Goal: Task Accomplishment & Management: Manage account settings

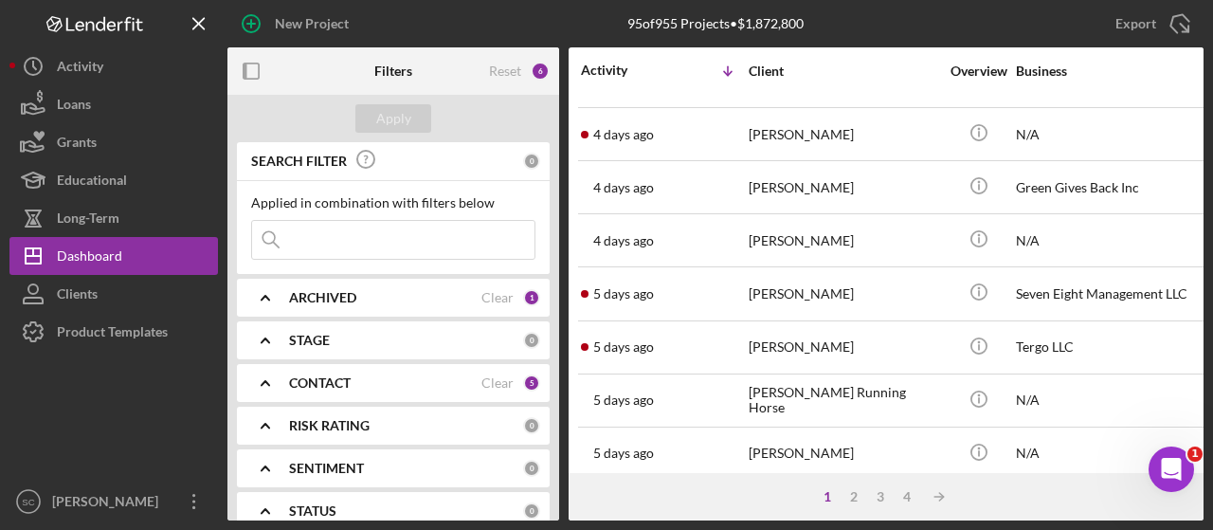
scroll to position [959, 0]
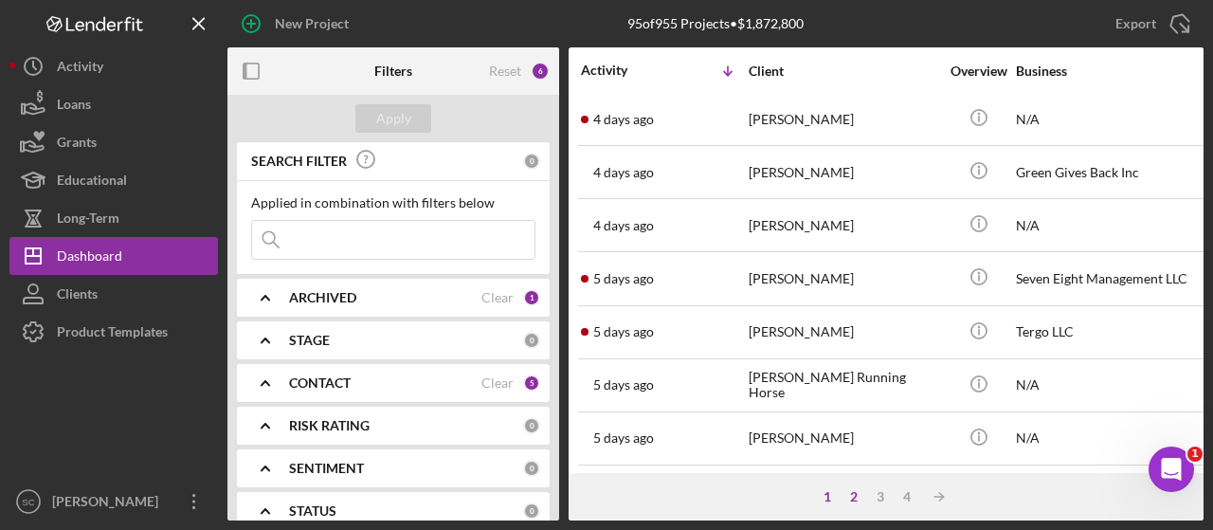
click at [851, 497] on div "2" at bounding box center [853, 496] width 27 height 15
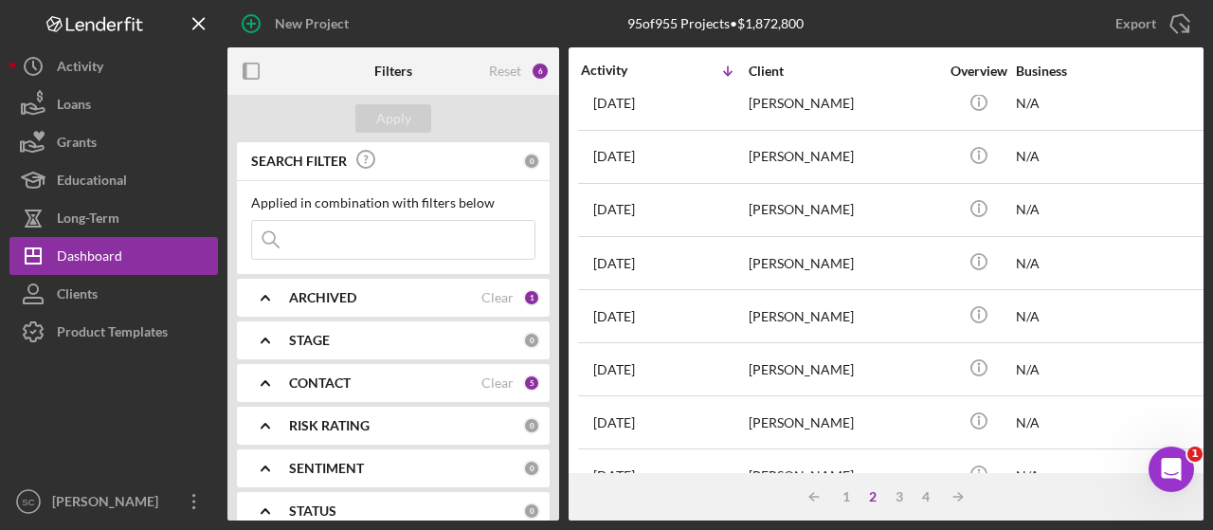
scroll to position [140, 0]
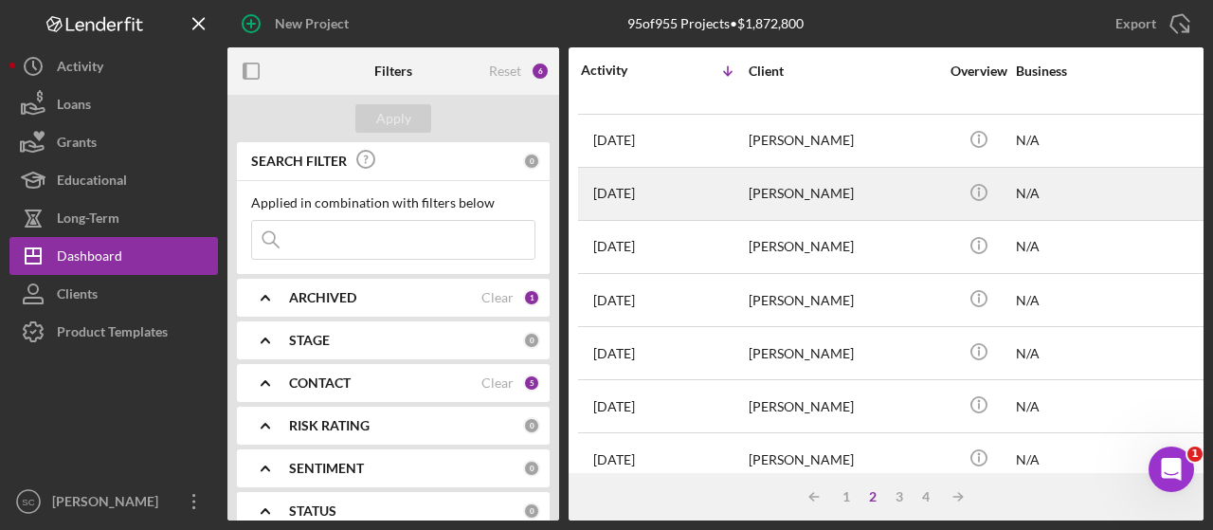
click at [804, 193] on div "[PERSON_NAME]" at bounding box center [844, 194] width 190 height 50
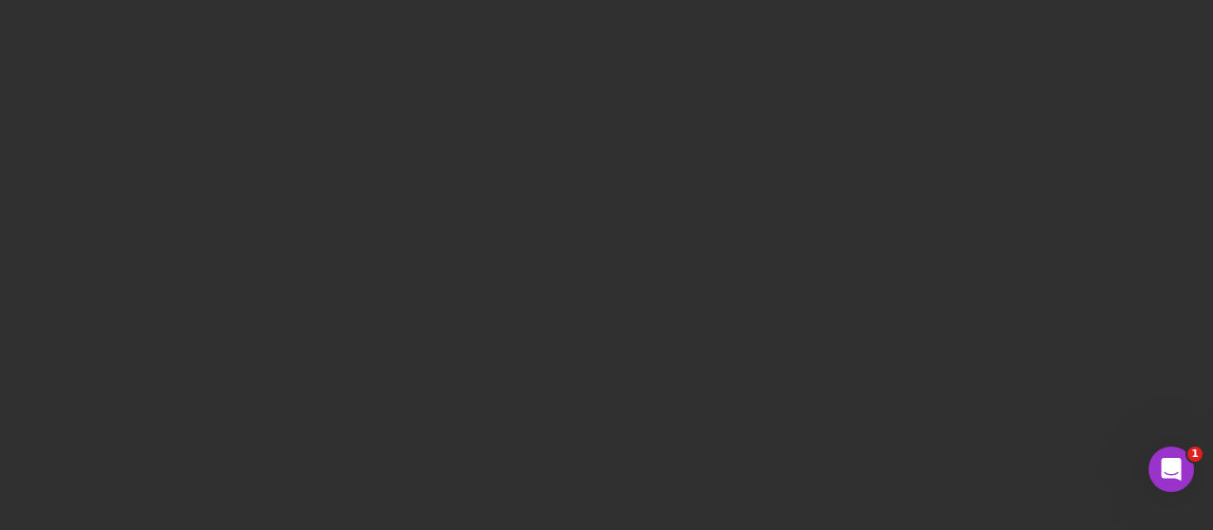
click at [791, 201] on div at bounding box center [606, 265] width 1213 height 530
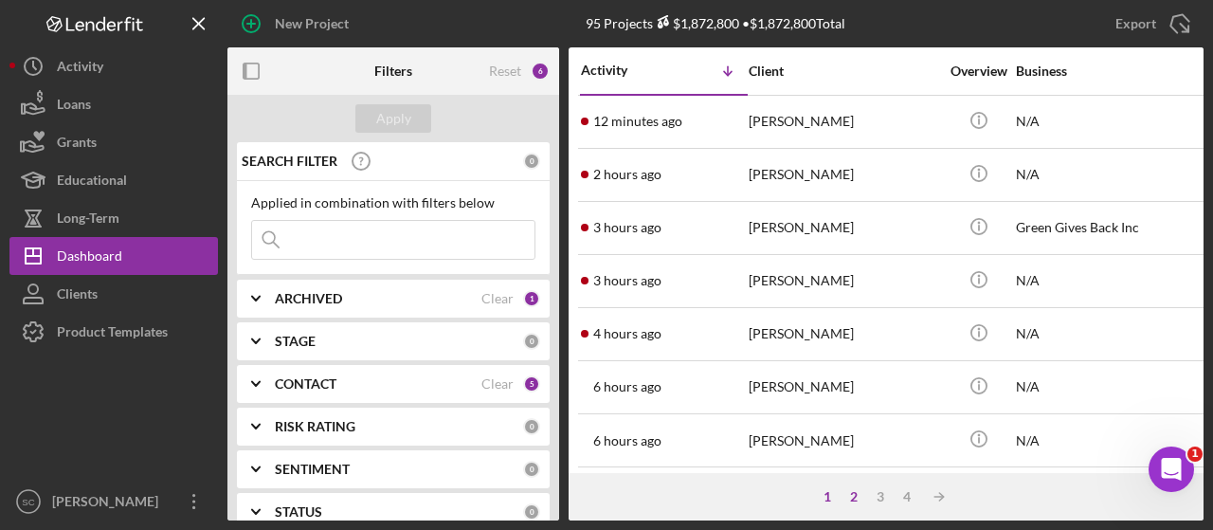
click at [853, 497] on div "2" at bounding box center [853, 496] width 27 height 15
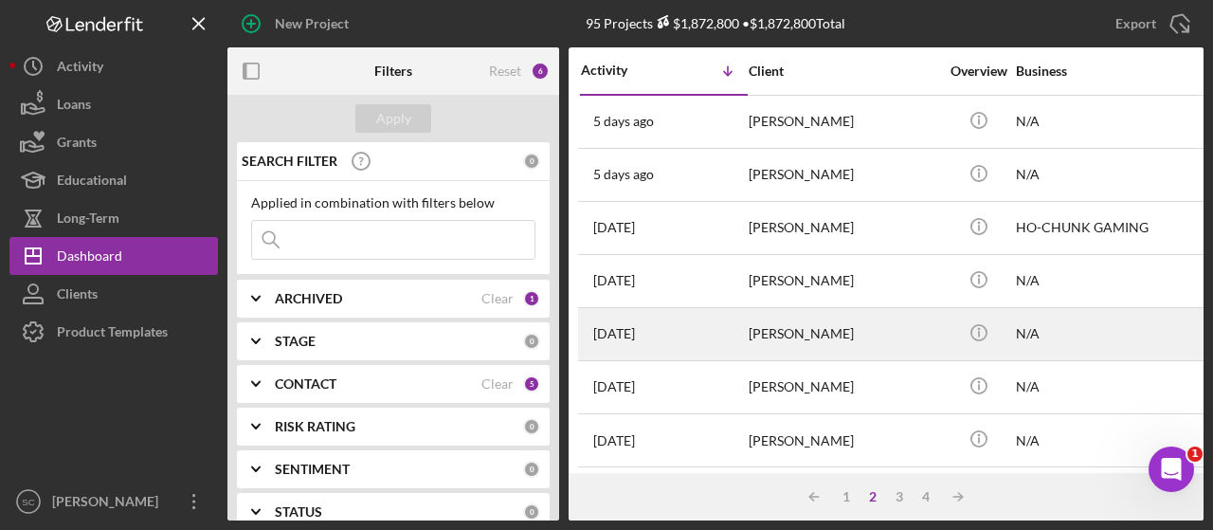
click at [768, 321] on div "[PERSON_NAME]" at bounding box center [844, 334] width 190 height 50
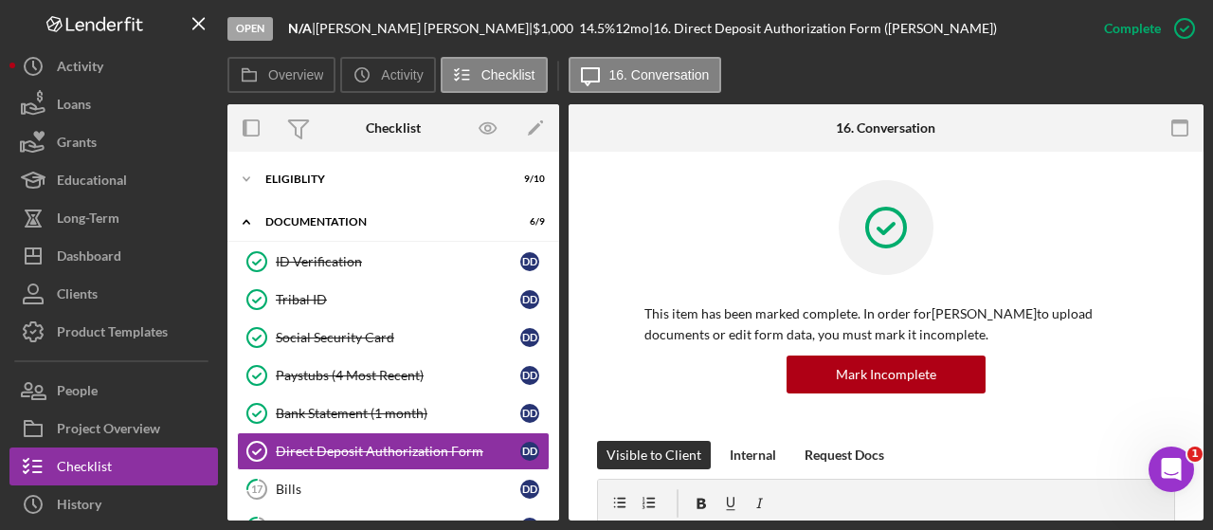
scroll to position [111, 0]
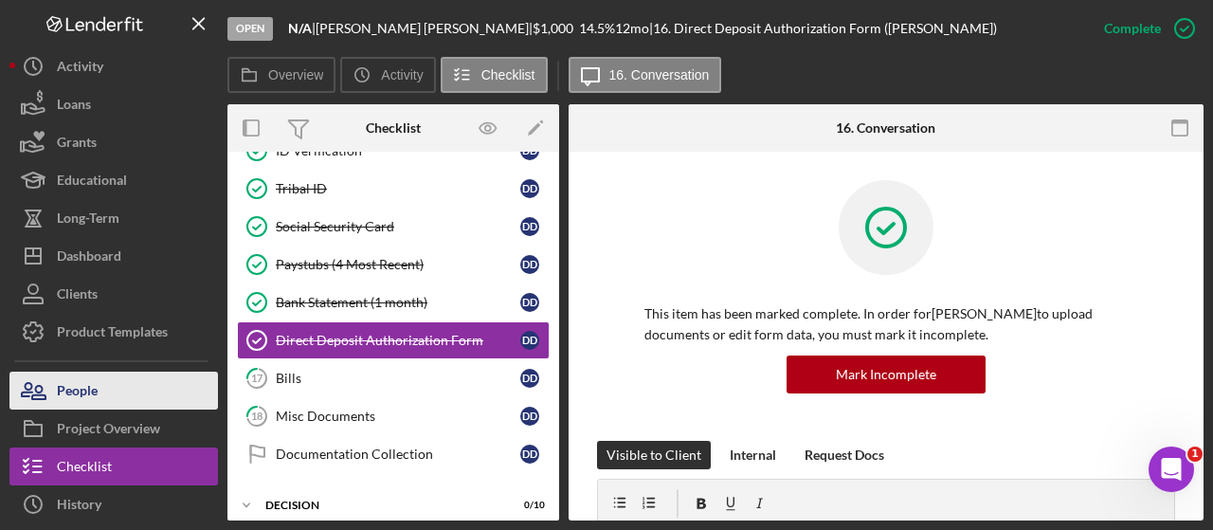
click at [114, 393] on button "People" at bounding box center [113, 390] width 208 height 38
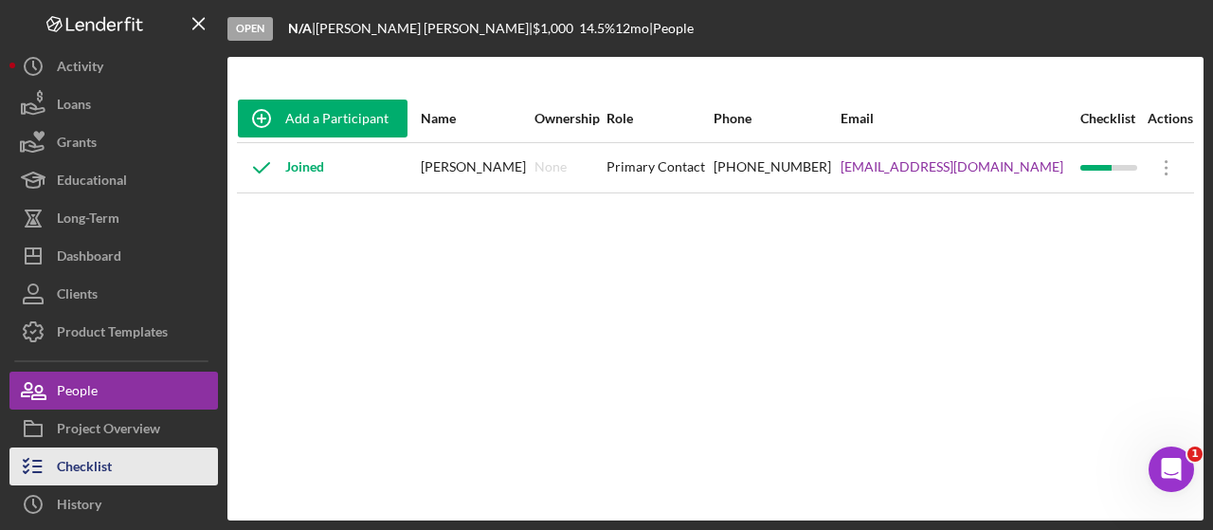
click at [108, 468] on div "Checklist" at bounding box center [84, 468] width 55 height 43
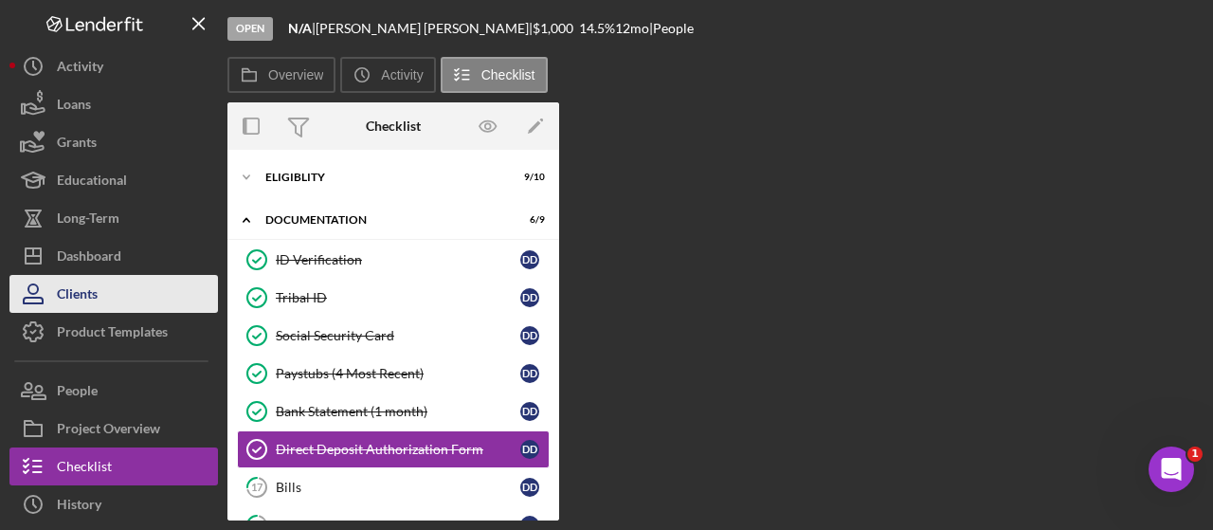
scroll to position [110, 0]
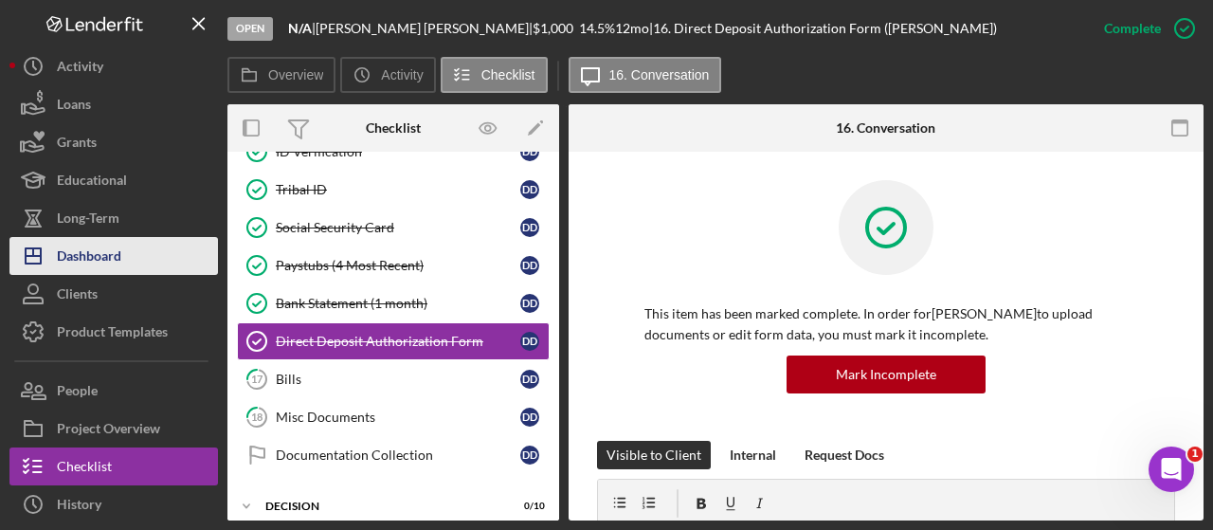
click at [85, 257] on div "Dashboard" at bounding box center [89, 258] width 64 height 43
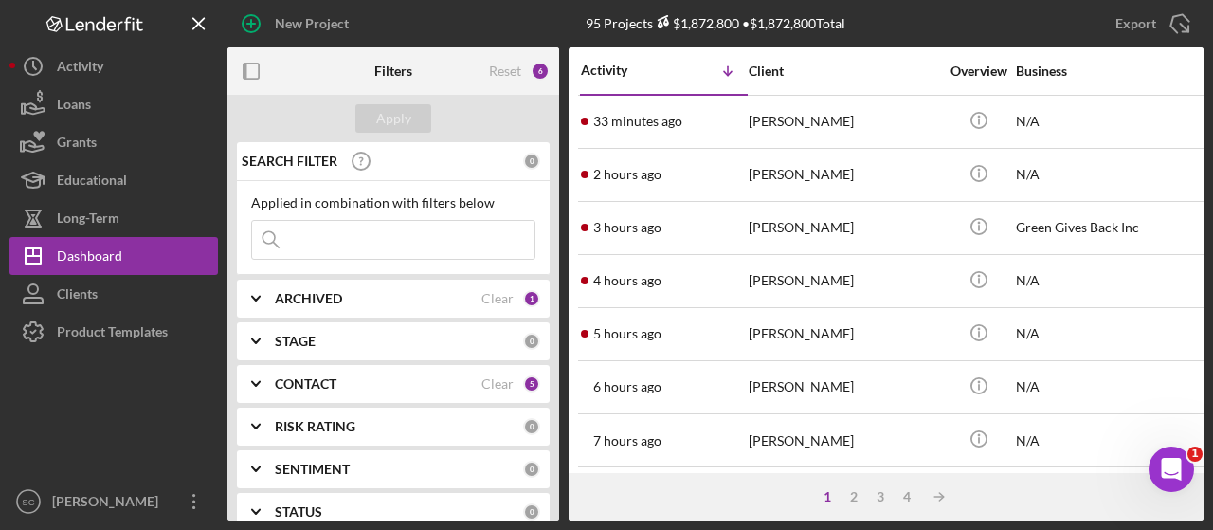
click at [826, 492] on div "1" at bounding box center [827, 496] width 27 height 15
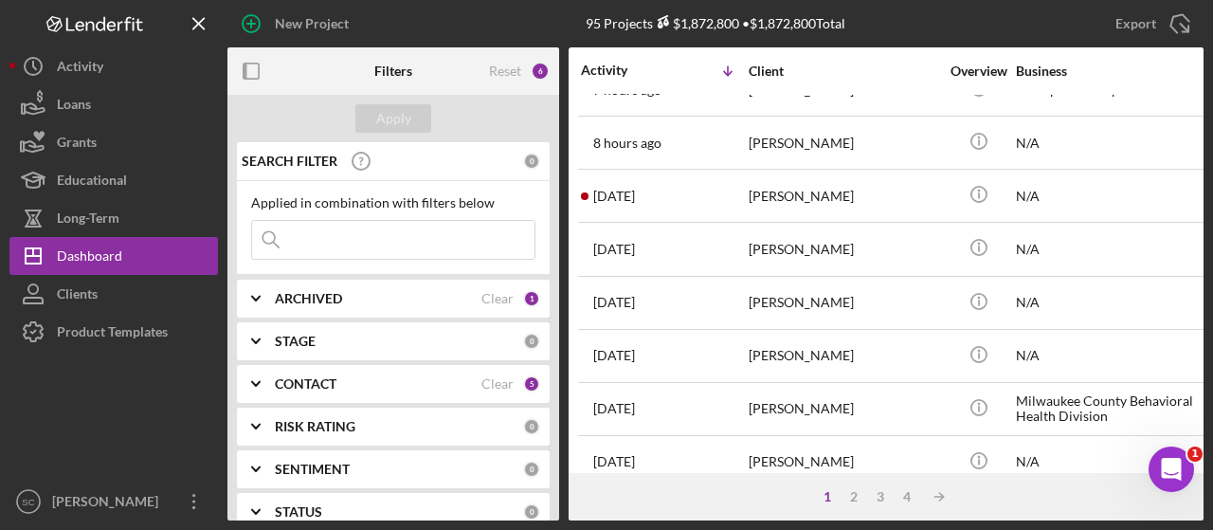
scroll to position [420, 0]
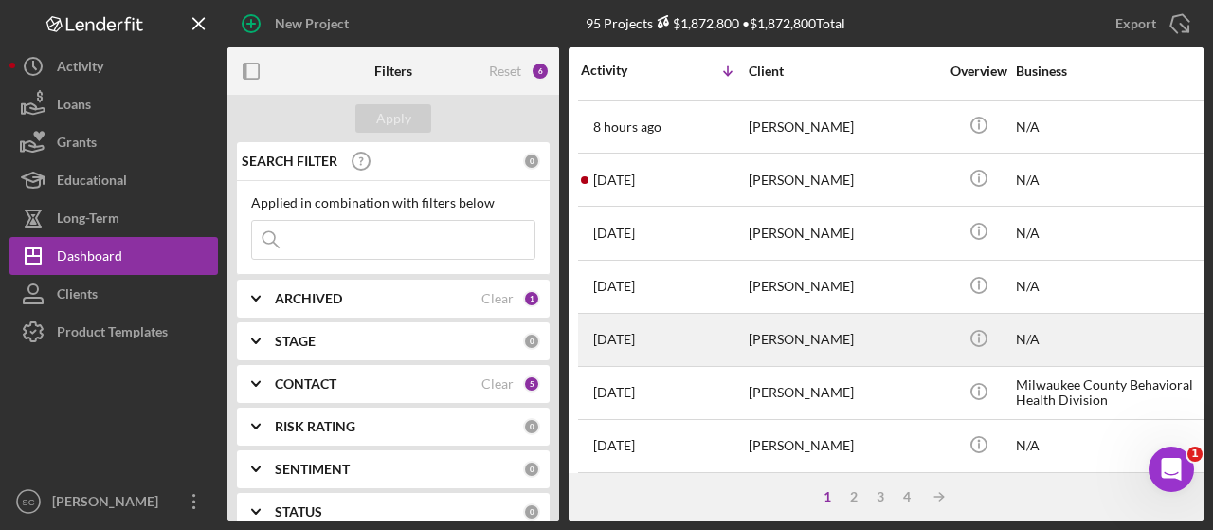
click at [768, 338] on div "[PERSON_NAME]" at bounding box center [844, 340] width 190 height 50
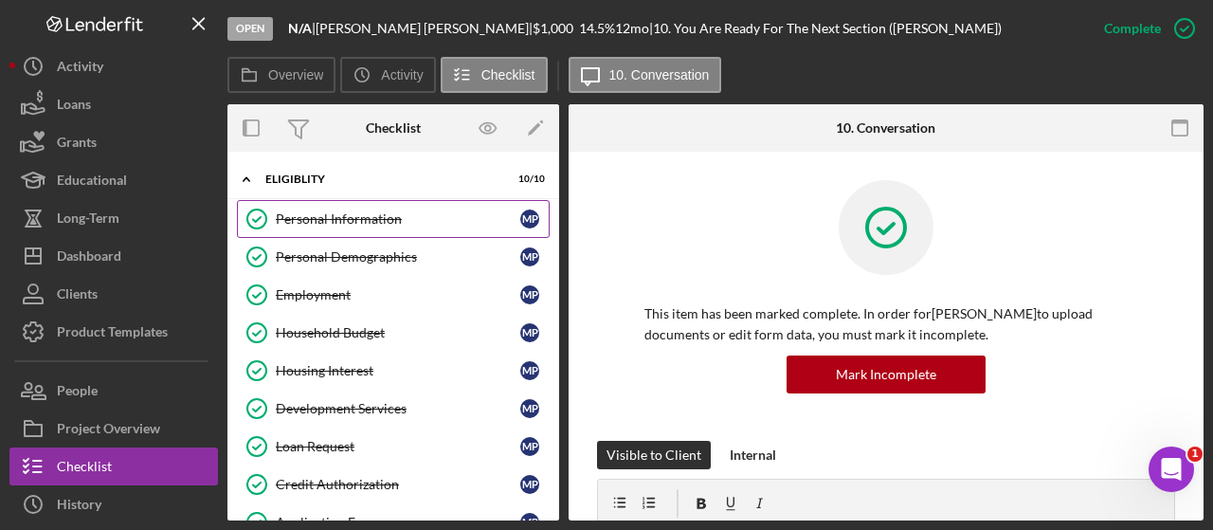
click at [362, 211] on div "Personal Information" at bounding box center [398, 218] width 244 height 15
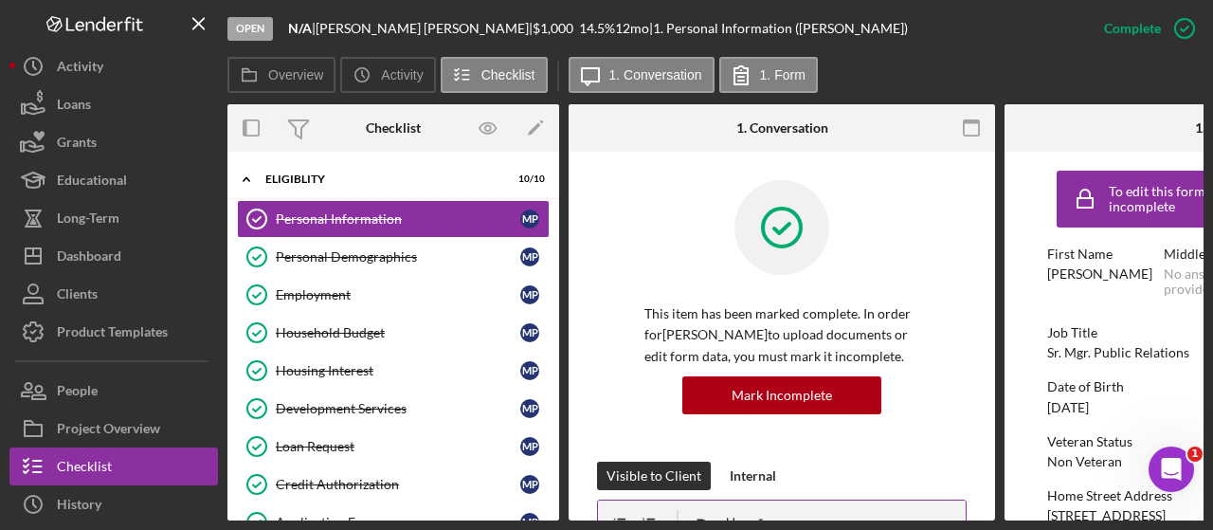
drag, startPoint x: 586, startPoint y: 514, endPoint x: 673, endPoint y: 503, distance: 87.8
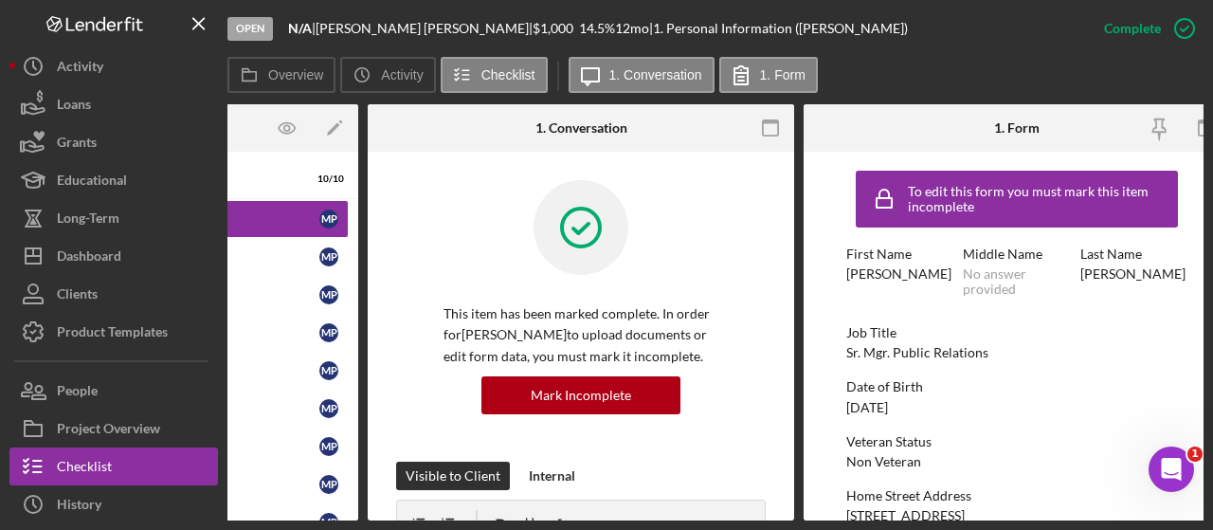
scroll to position [0, 227]
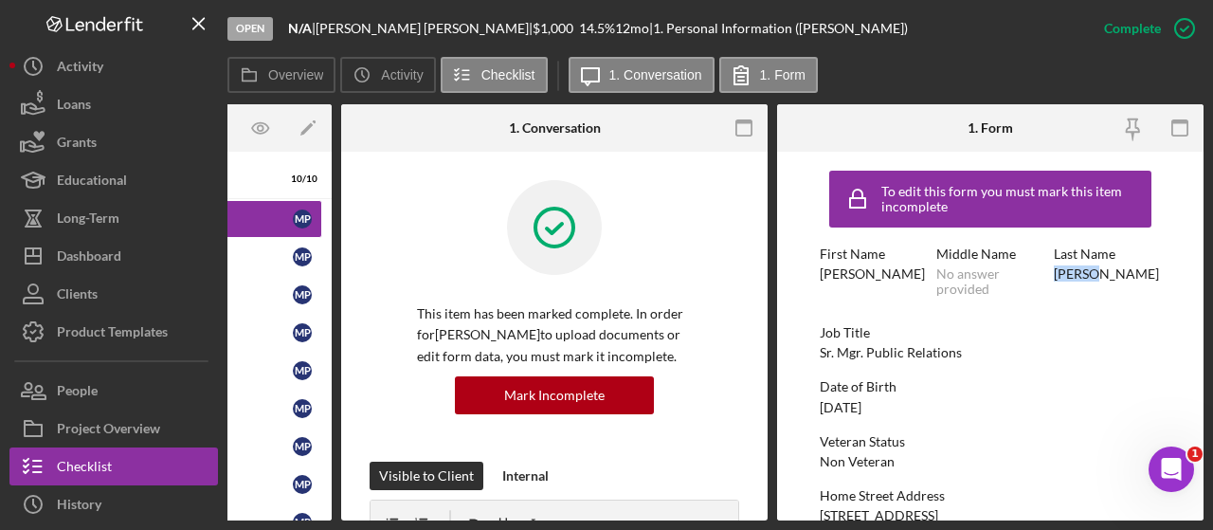
drag, startPoint x: 1203, startPoint y: 244, endPoint x: 1203, endPoint y: 278, distance: 34.1
click at [1203, 278] on div "Open N/A | [PERSON_NAME] | $1,000 $1,000 14.5 % 12 mo | 1. Personal Information…" at bounding box center [606, 265] width 1213 height 530
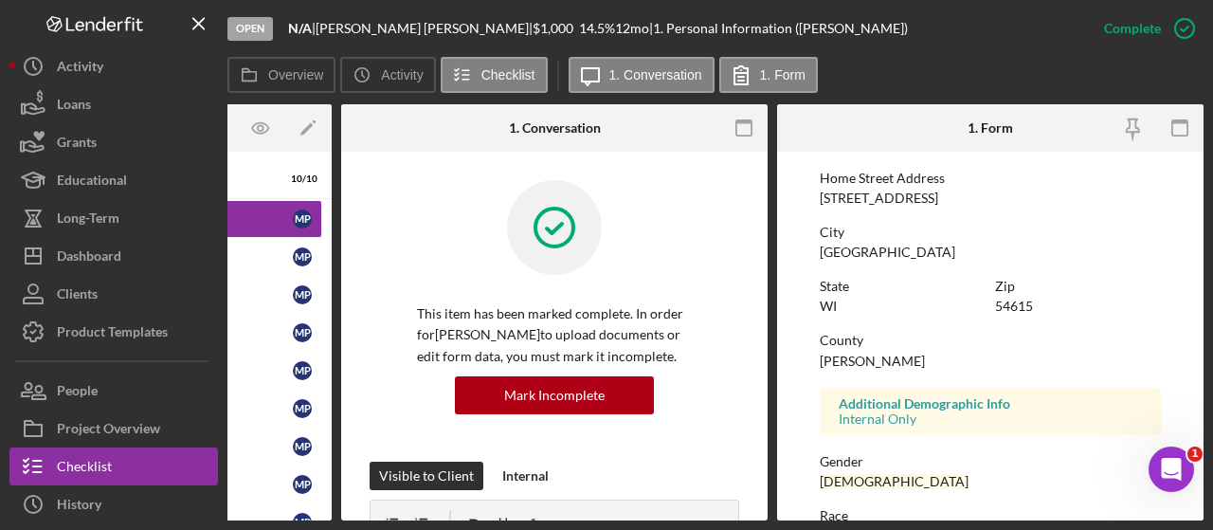
drag, startPoint x: 430, startPoint y: 513, endPoint x: 356, endPoint y: 520, distance: 74.3
click at [356, 520] on div "Open N/A | [PERSON_NAME] | $1,000 $1,000 14.5 % 12 mo | 1. Personal Information…" at bounding box center [606, 265] width 1213 height 530
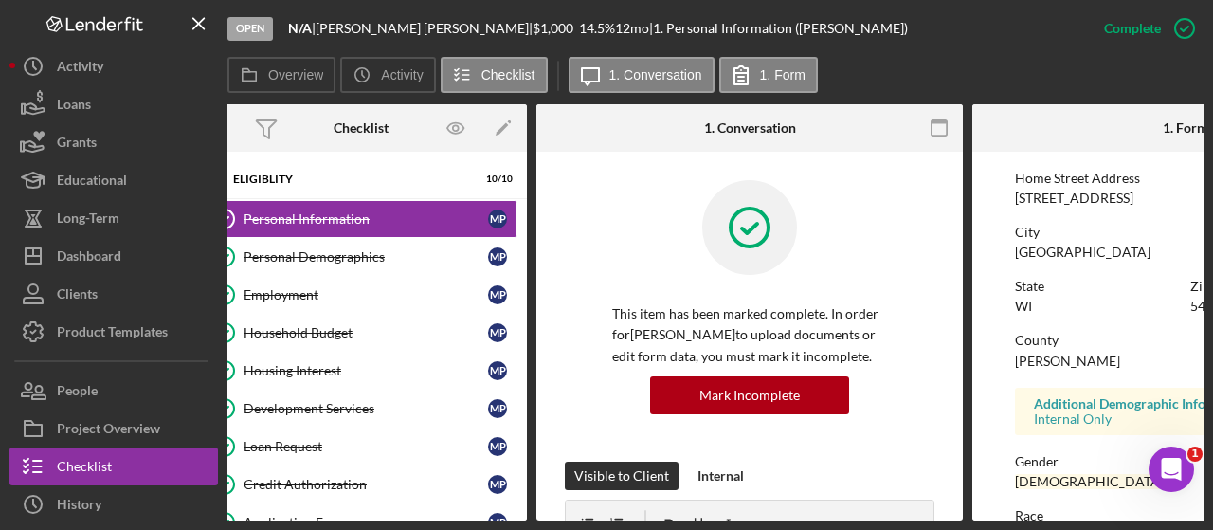
scroll to position [0, 0]
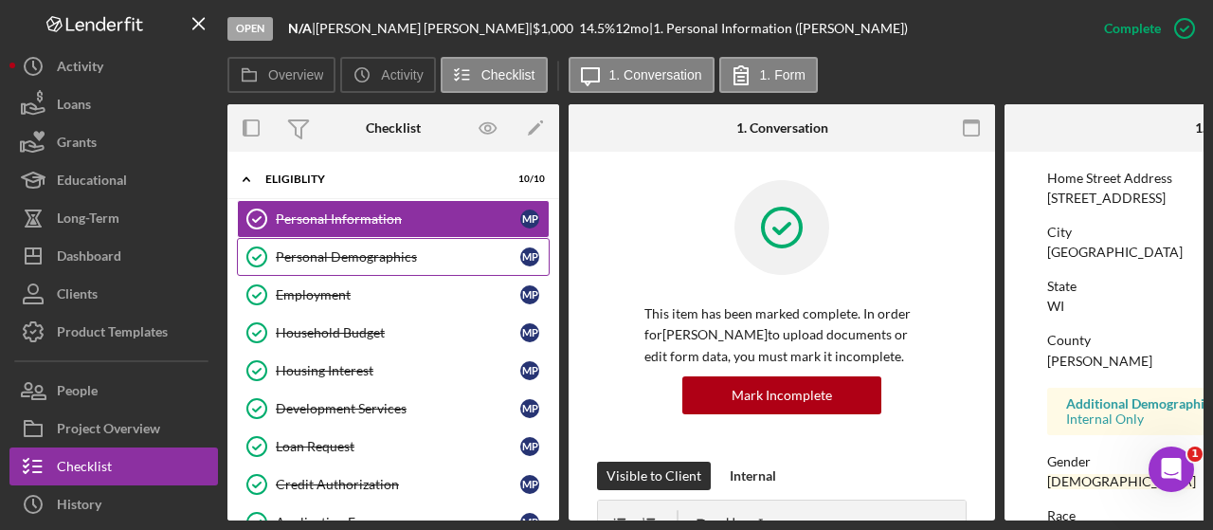
click at [373, 257] on div "Personal Demographics" at bounding box center [398, 256] width 244 height 15
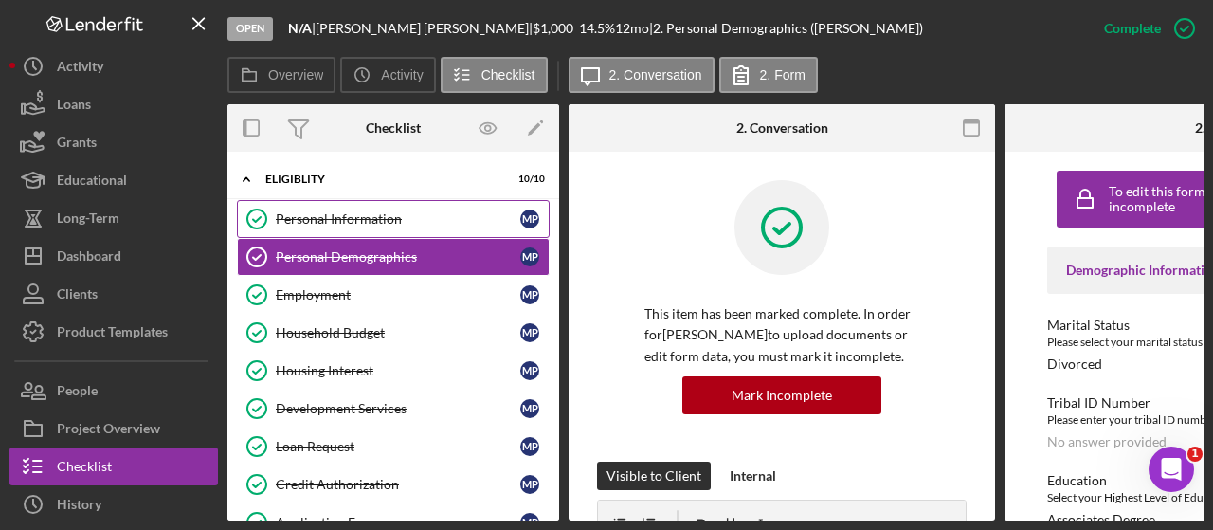
click at [367, 228] on link "Personal Information Personal Information M P" at bounding box center [393, 219] width 313 height 38
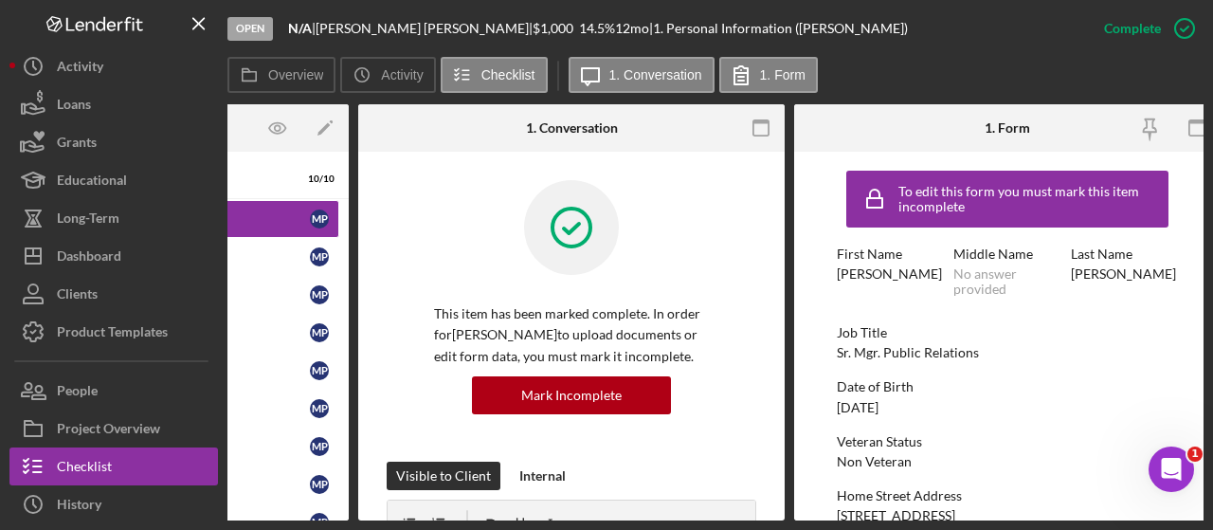
scroll to position [0, 213]
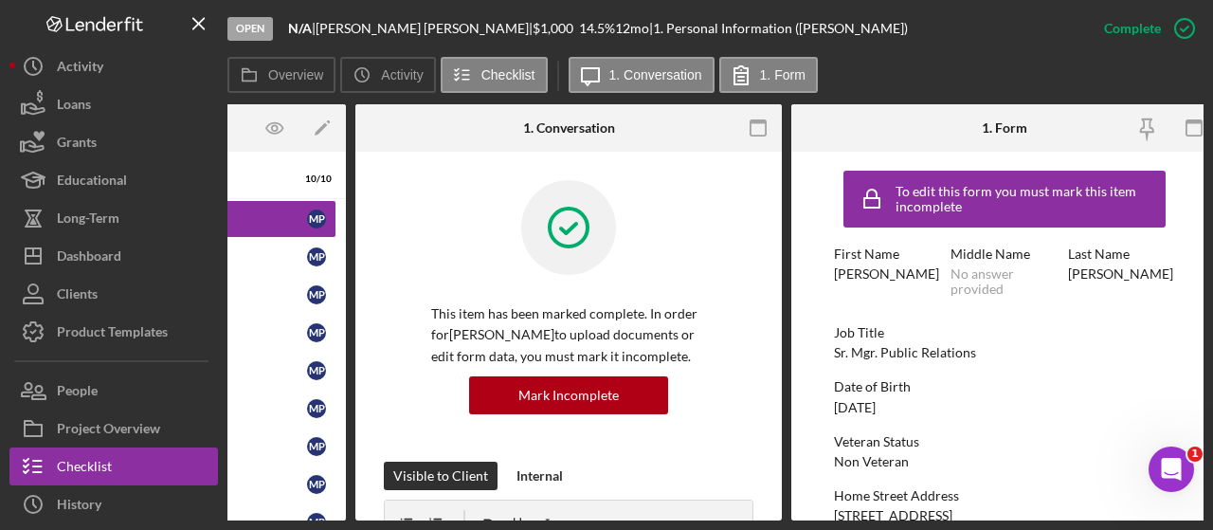
click at [1202, 316] on form "To edit this form you must mark this item incomplete First Name [PERSON_NAME] M…" at bounding box center [1004, 336] width 426 height 369
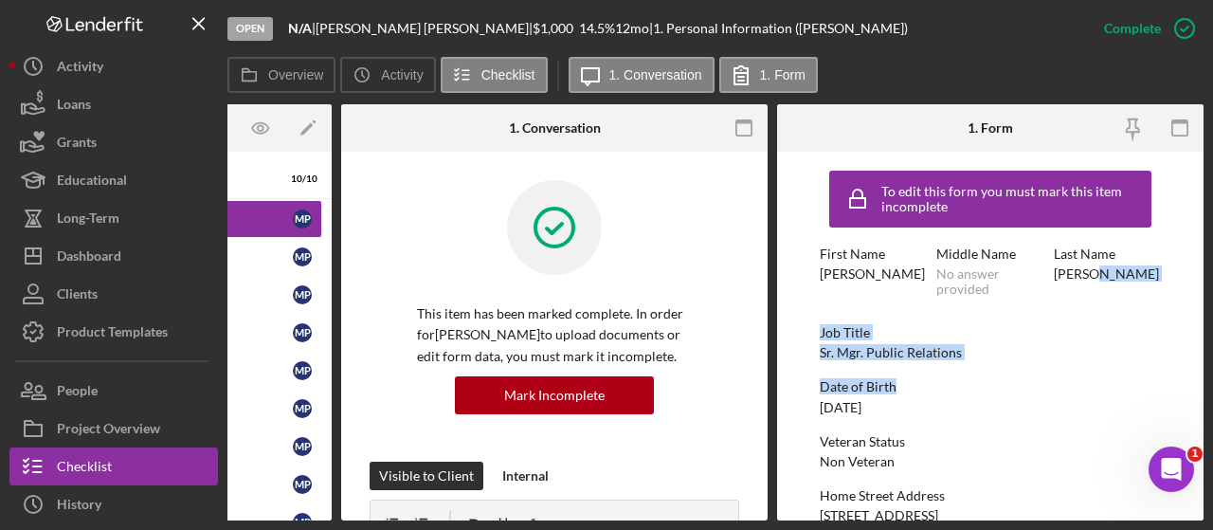
drag, startPoint x: 1194, startPoint y: 314, endPoint x: 1207, endPoint y: 382, distance: 69.5
click at [1207, 382] on div "Open N/A | [PERSON_NAME] | $1,000 $1,000 14.5 % 12 mo | 1. Personal Information…" at bounding box center [606, 265] width 1213 height 530
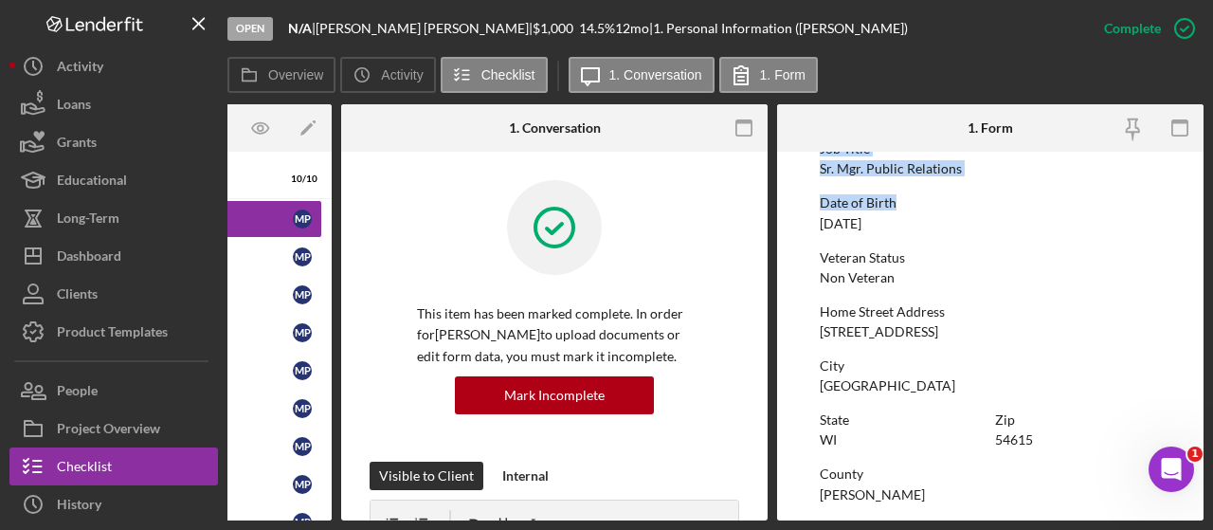
scroll to position [186, 0]
click at [945, 359] on div "City" at bounding box center [990, 363] width 341 height 15
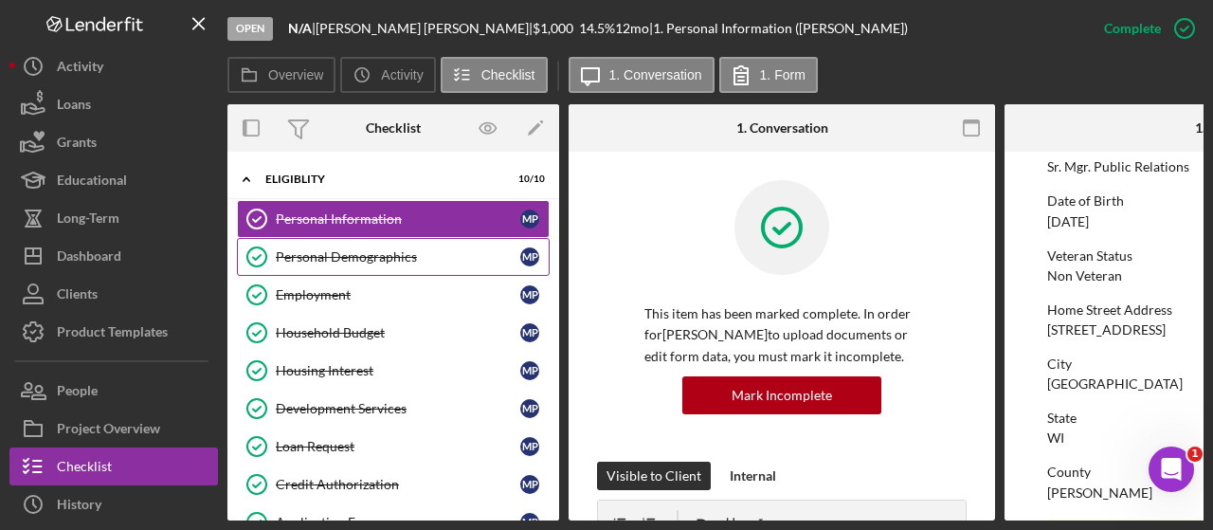
click at [360, 243] on link "Personal Demographics Personal Demographics M P" at bounding box center [393, 257] width 313 height 38
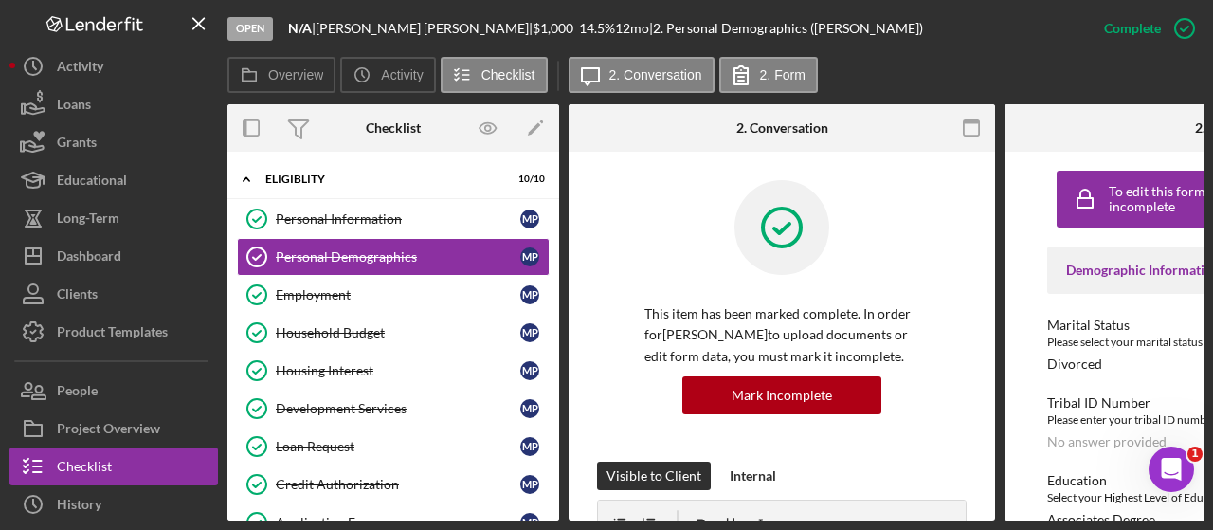
click at [1055, 520] on div "Open N/A | [PERSON_NAME] | $1,000 $1,000 14.5 % 12 mo | 2. Personal Demographic…" at bounding box center [606, 265] width 1213 height 530
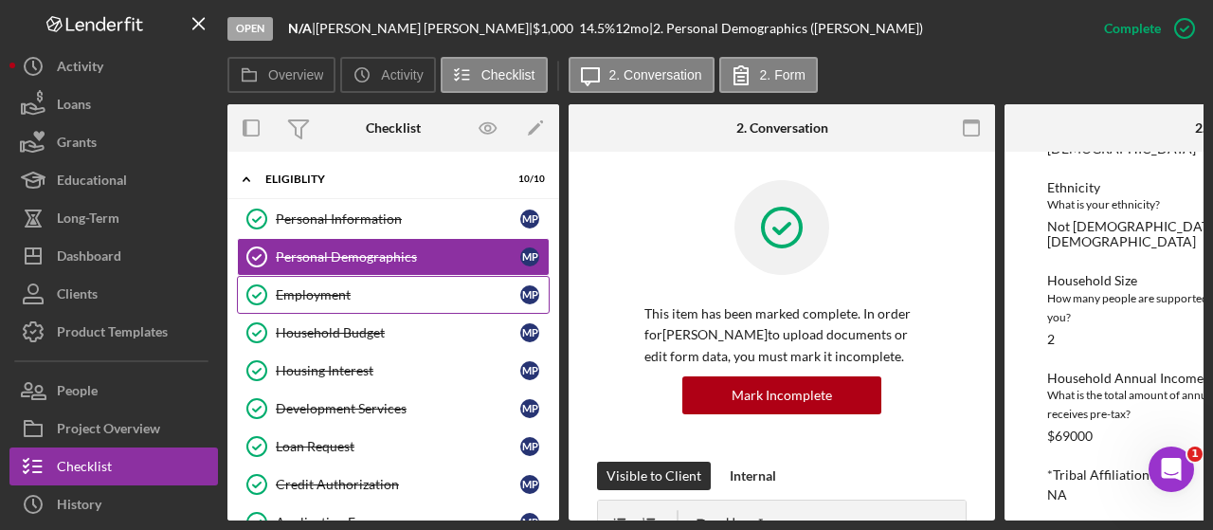
click at [286, 293] on div "Employment" at bounding box center [398, 294] width 244 height 15
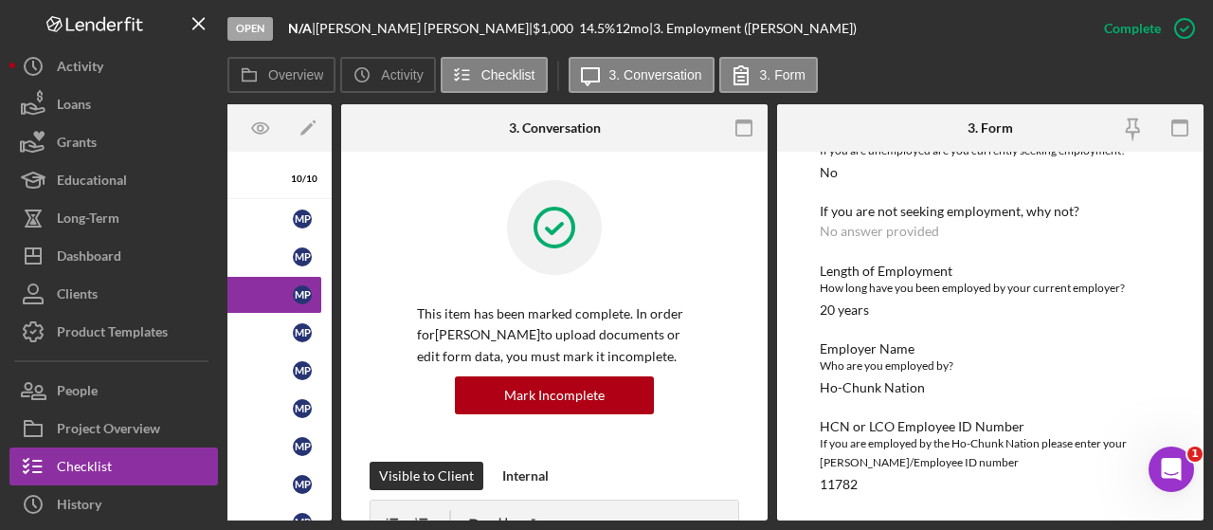
scroll to position [184, 0]
click at [352, 522] on div "Open N/A | [PERSON_NAME] | $1,000 $1,000 14.5 % 12 mo | 3. Employment ([PERSON_…" at bounding box center [606, 265] width 1213 height 530
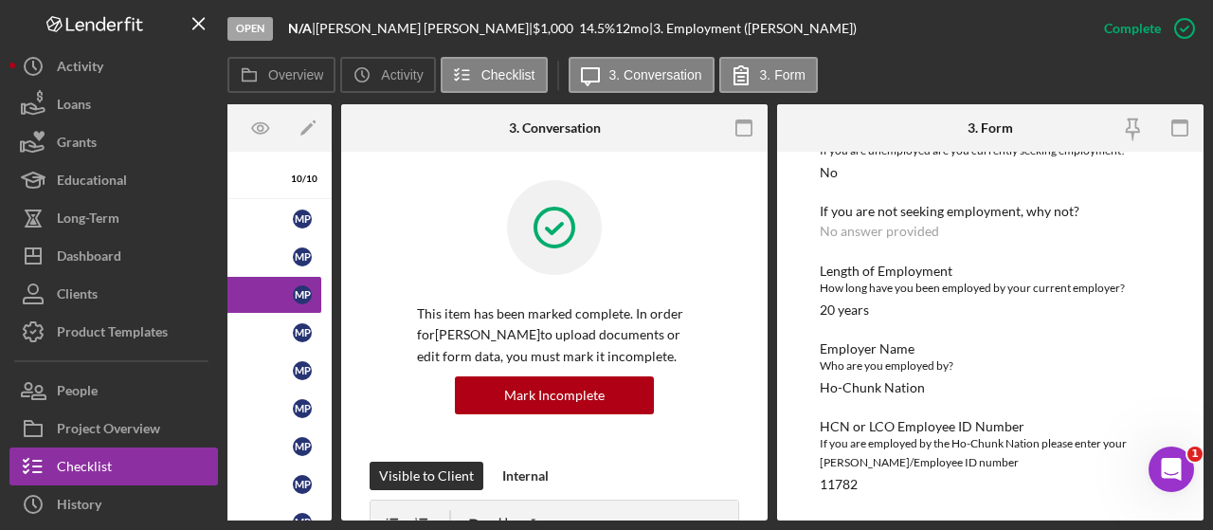
click at [352, 522] on div "Open N/A | [PERSON_NAME] | $1,000 $1,000 14.5 % 12 mo | 3. Employment ([PERSON_…" at bounding box center [606, 265] width 1213 height 530
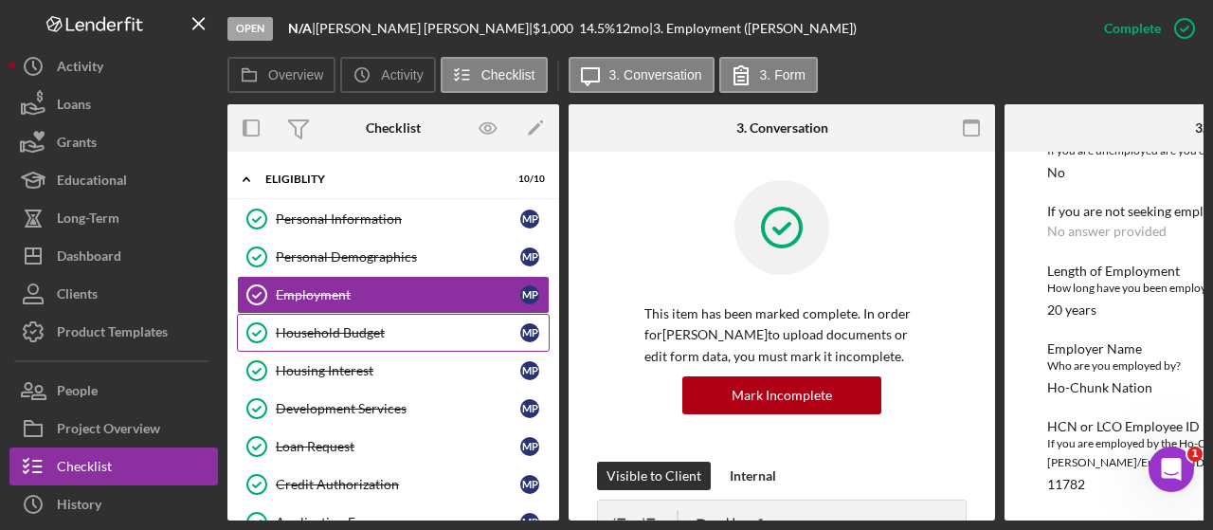
click at [362, 314] on link "Household Budget Household Budget M P" at bounding box center [393, 333] width 313 height 38
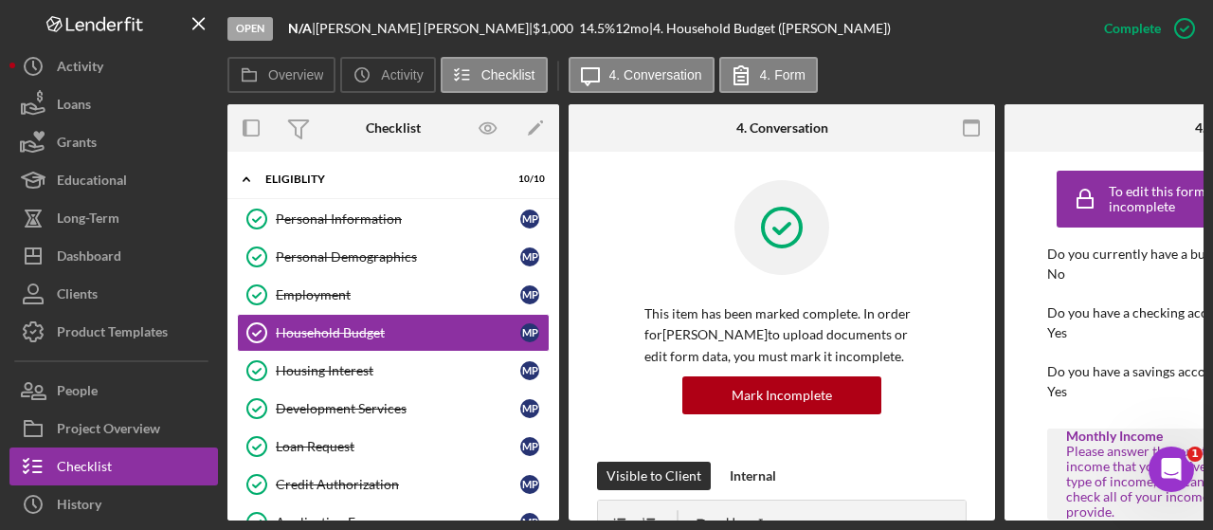
click at [1207, 420] on div "Open N/A | [PERSON_NAME] | $1,000 $1,000 14.5 % 12 mo | 4. Household Budget ([P…" at bounding box center [606, 265] width 1213 height 530
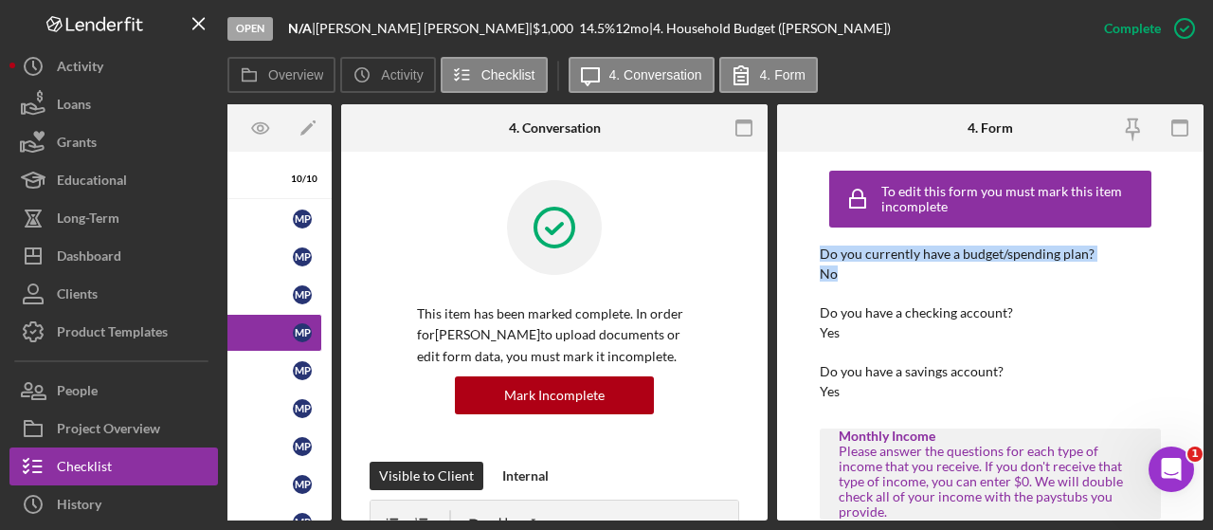
drag, startPoint x: 1203, startPoint y: 217, endPoint x: 1201, endPoint y: 268, distance: 51.2
click at [1201, 268] on div "Open N/A | [PERSON_NAME] | $1,000 $1,000 14.5 % 12 mo | 4. Household Budget ([P…" at bounding box center [606, 265] width 1213 height 530
click at [1204, 333] on div "Open N/A | [PERSON_NAME] | $1,000 $1,000 14.5 % 12 mo | 4. Household Budget ([P…" at bounding box center [606, 265] width 1213 height 530
click at [1196, 334] on div "To edit this form you must mark this item incomplete Do you currently have a bu…" at bounding box center [990, 336] width 426 height 369
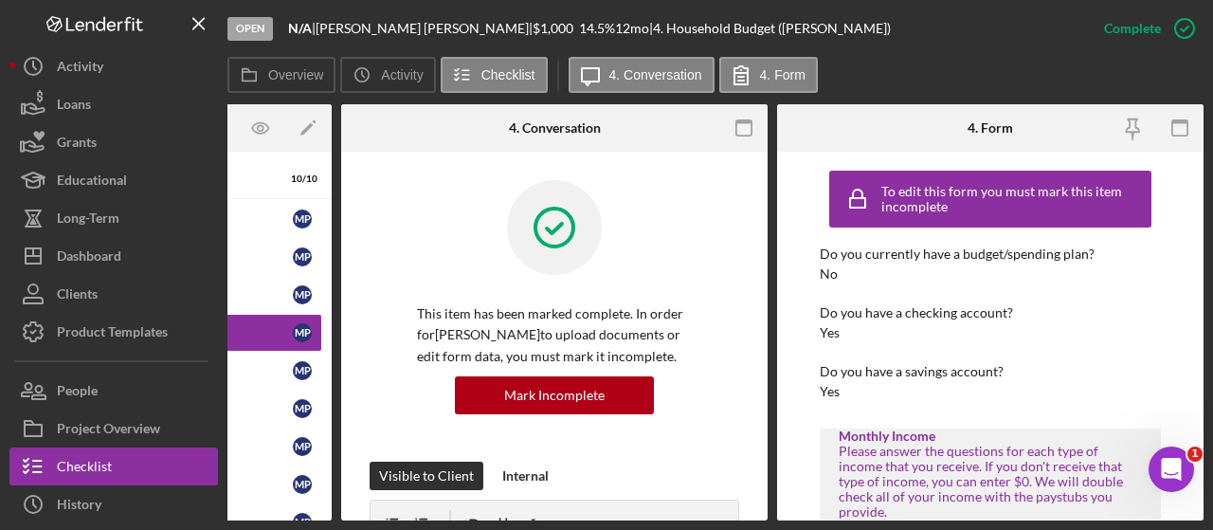
click at [1196, 334] on div "To edit this form you must mark this item incomplete Do you currently have a bu…" at bounding box center [990, 336] width 426 height 369
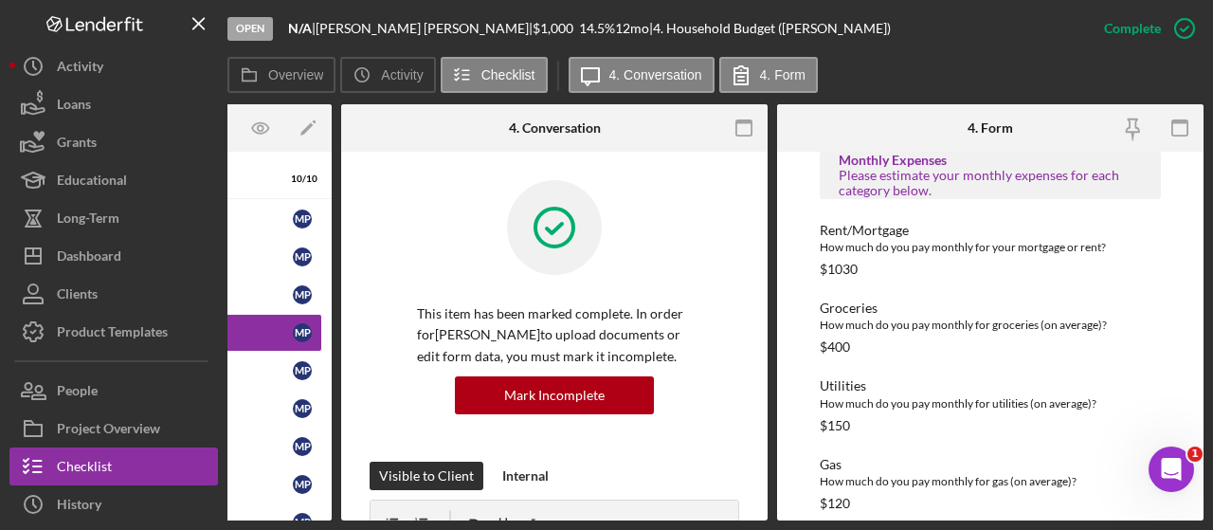
scroll to position [809, 0]
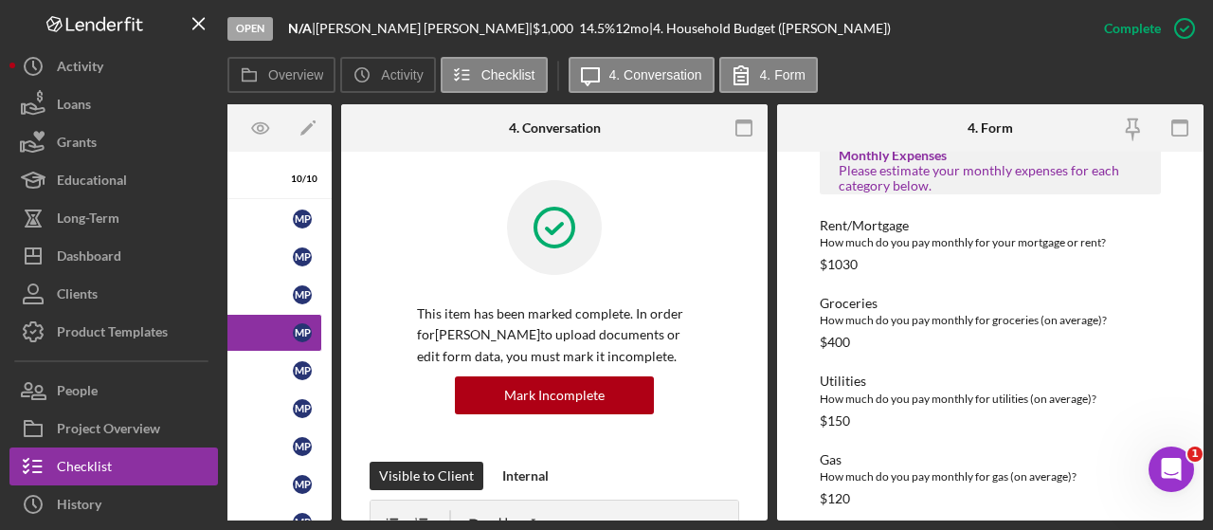
drag, startPoint x: 1209, startPoint y: 417, endPoint x: 1200, endPoint y: 425, distance: 12.1
click at [1200, 425] on div "Open N/A | [PERSON_NAME] | $1,000 $1,000 14.5 % 12 mo | 4. Household Budget ([P…" at bounding box center [606, 265] width 1213 height 530
drag, startPoint x: 1197, startPoint y: 411, endPoint x: 1211, endPoint y: 468, distance: 58.6
click at [1211, 468] on div "Open N/A | [PERSON_NAME] | $1,000 $1,000 14.5 % 12 mo | 4. Household Budget ([P…" at bounding box center [606, 265] width 1213 height 530
click at [1196, 509] on div "To edit this form you must mark this item incomplete Do you currently have a bu…" at bounding box center [990, 336] width 426 height 369
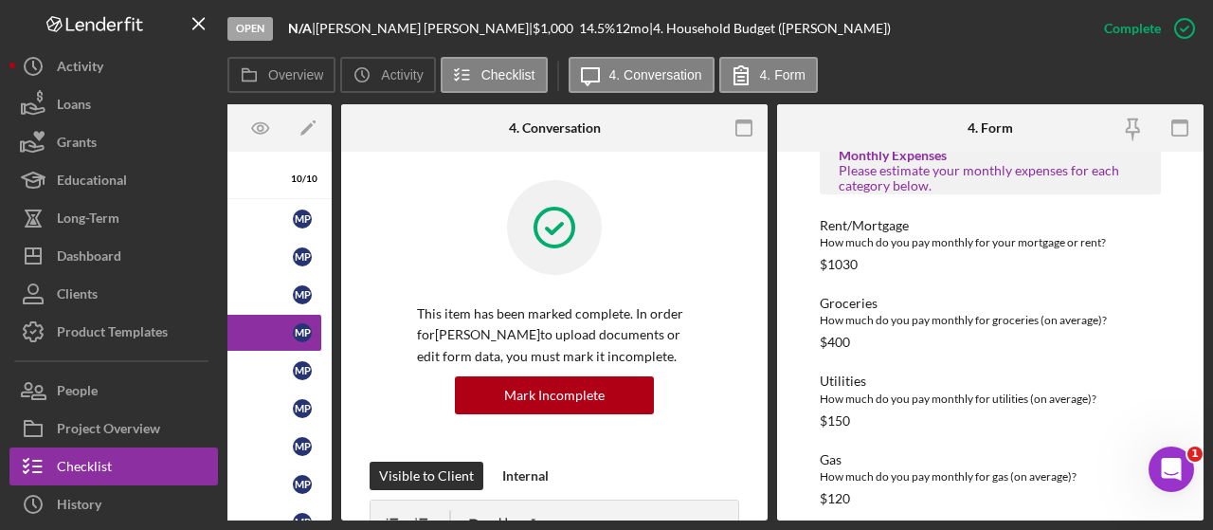
click at [322, 522] on div "Open N/A | [PERSON_NAME] | $1,000 $1,000 14.5 % 12 mo | 4. Household Budget ([P…" at bounding box center [606, 265] width 1213 height 530
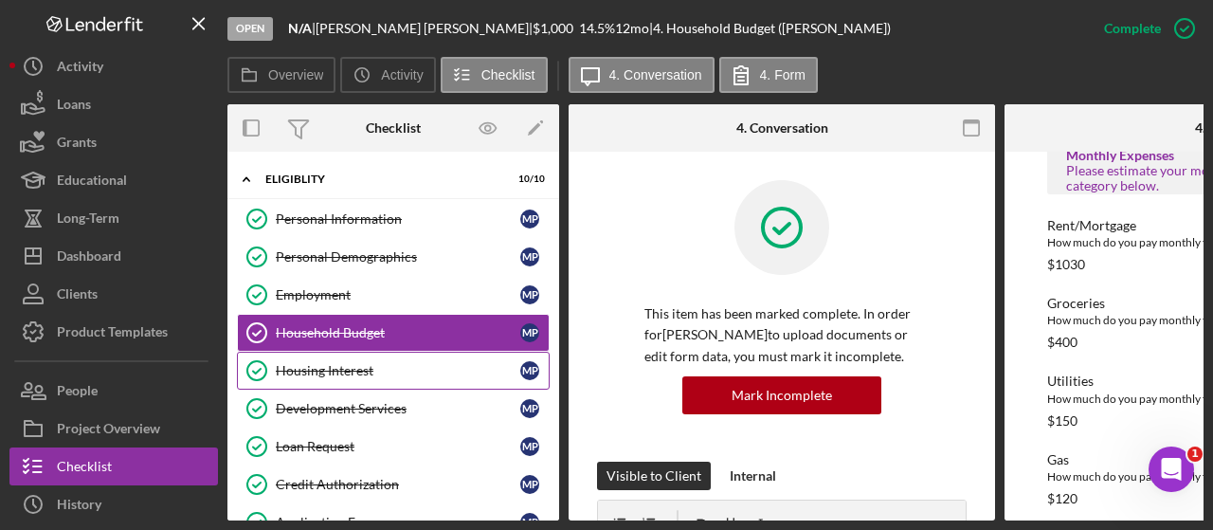
click at [309, 371] on div "Housing Interest" at bounding box center [398, 370] width 244 height 15
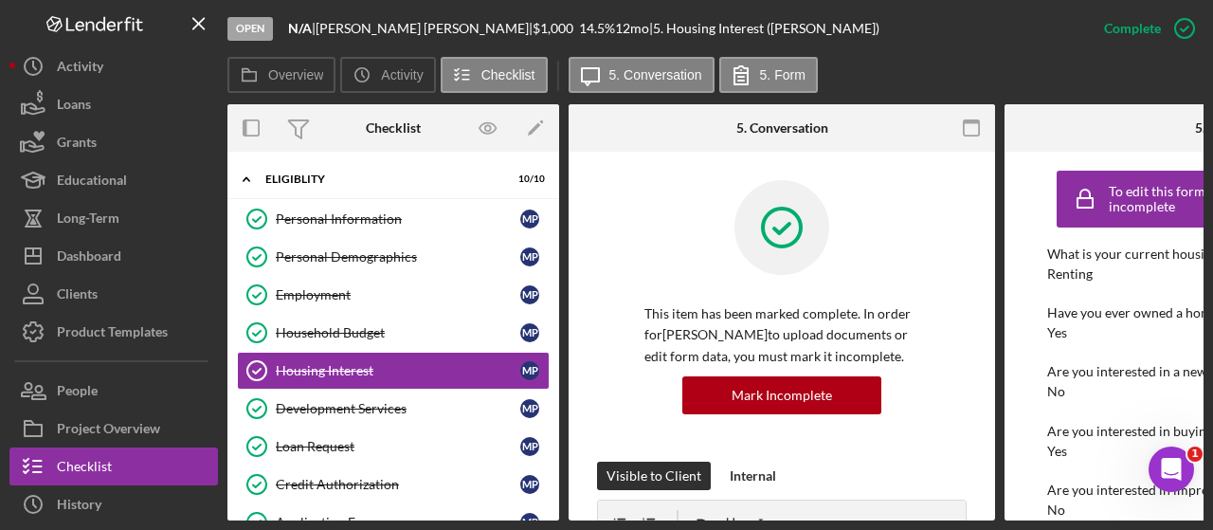
click at [1112, 522] on div "Open N/A | [PERSON_NAME] | $1,000 $1,000 14.5 % 12 mo | 5. Housing Interest ([P…" at bounding box center [606, 265] width 1213 height 530
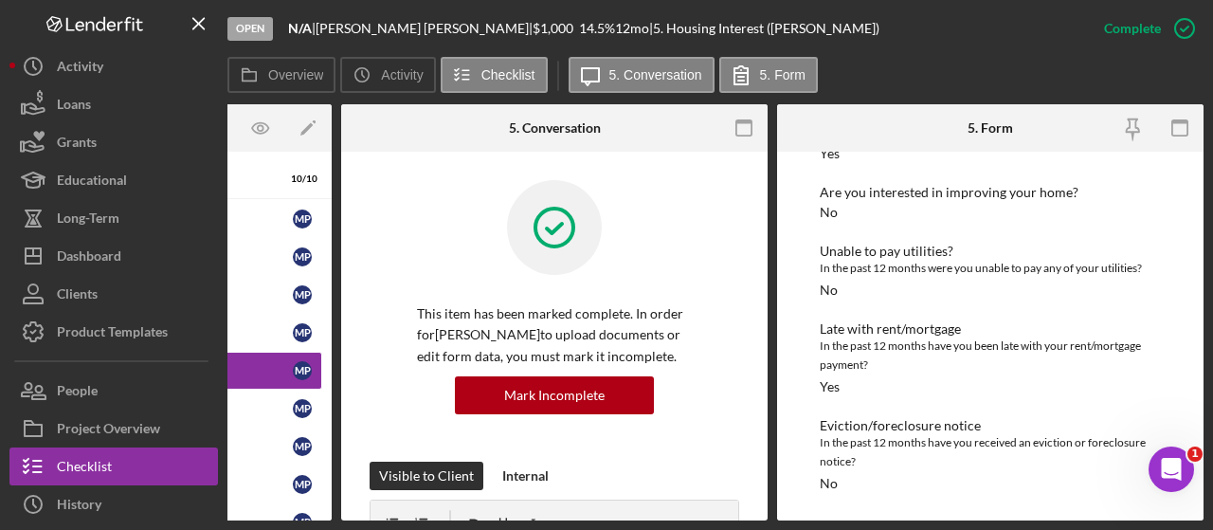
scroll to position [302, 0]
click at [282, 521] on div "Open N/A | [PERSON_NAME] | $1,000 $1,000 14.5 % 12 mo | 5. Housing Interest ([P…" at bounding box center [606, 265] width 1213 height 530
click at [322, 521] on div "Open N/A | [PERSON_NAME] | $1,000 $1,000 14.5 % 12 mo | 5. Housing Interest ([P…" at bounding box center [606, 265] width 1213 height 530
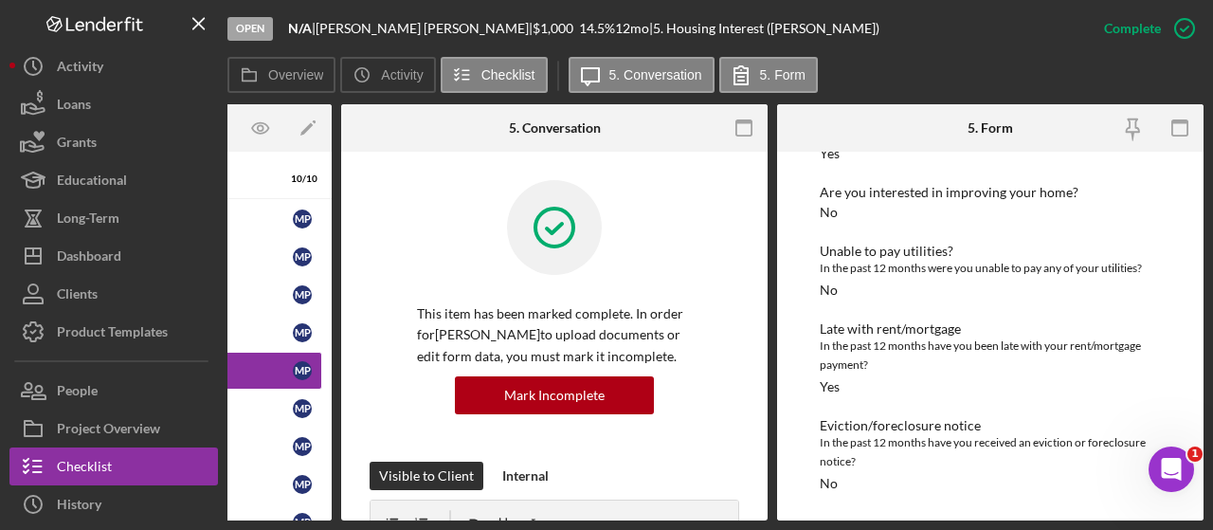
click at [322, 521] on div "Open N/A | [PERSON_NAME] | $1,000 $1,000 14.5 % 12 mo | 5. Housing Interest ([P…" at bounding box center [606, 265] width 1213 height 530
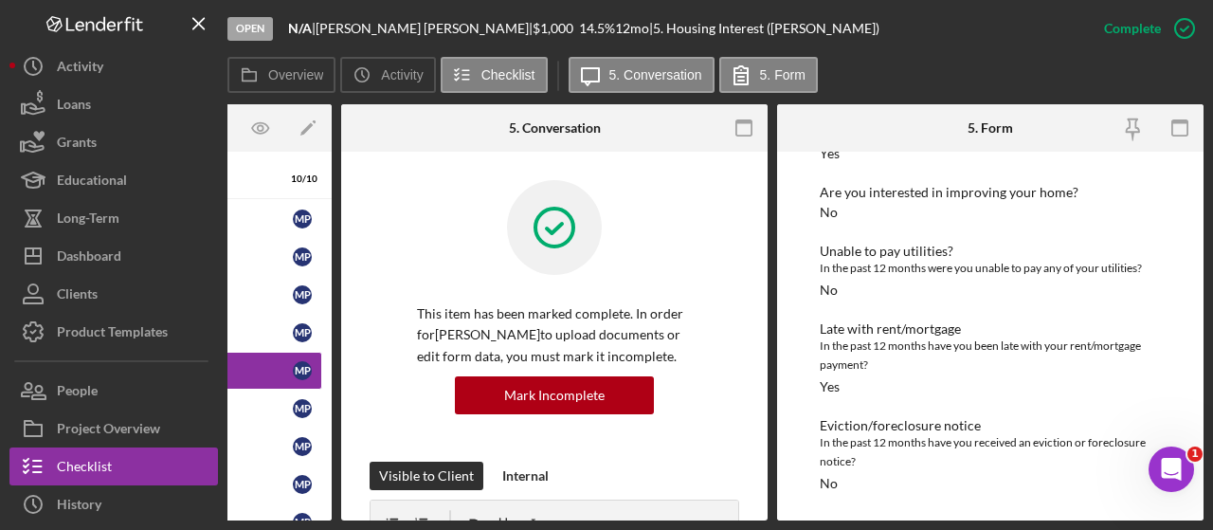
scroll to position [0, 0]
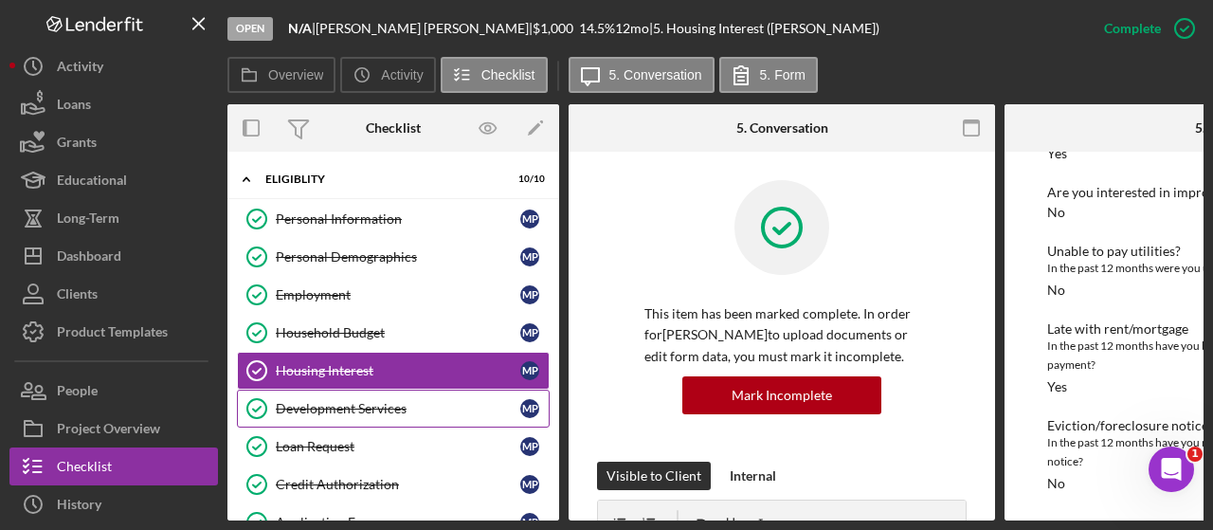
click at [332, 395] on link "Development Services Development Services M P" at bounding box center [393, 408] width 313 height 38
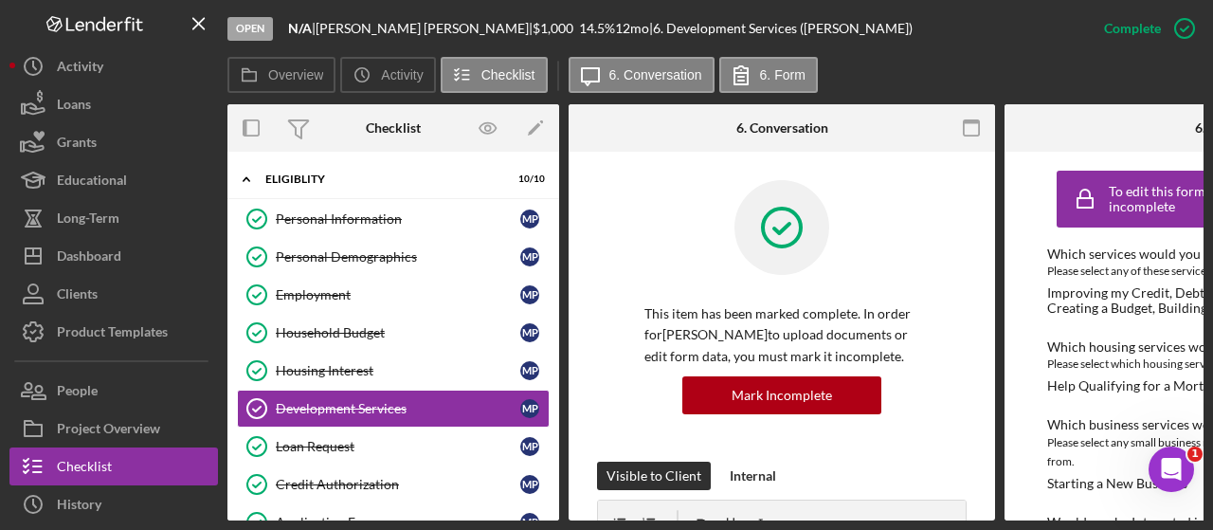
click at [1107, 520] on div "Open N/A | [PERSON_NAME] | $1,000 $1,000 14.5 % 12 mo | 6. Development Services…" at bounding box center [606, 265] width 1213 height 530
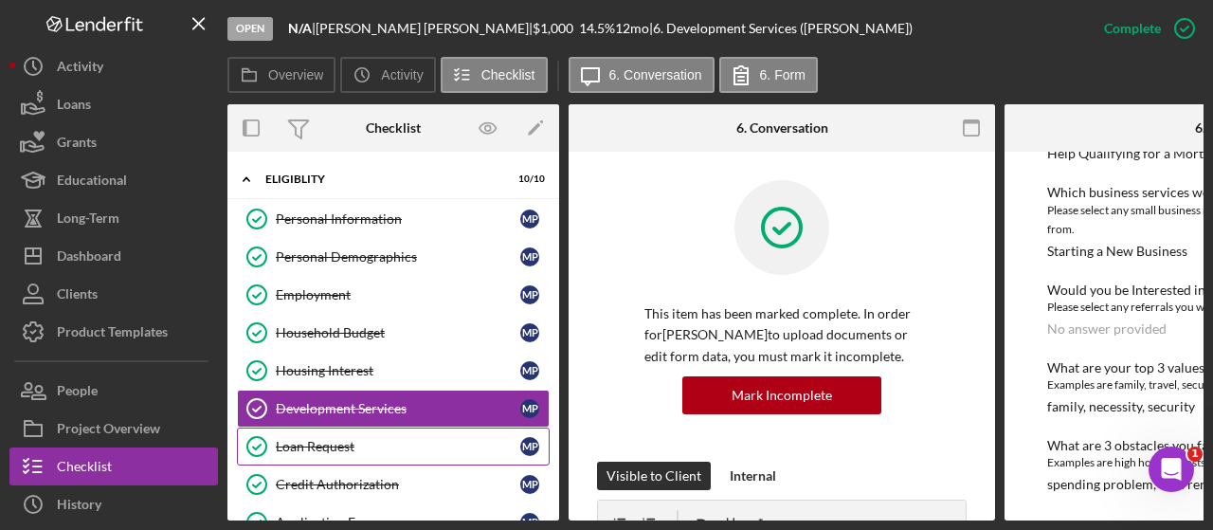
click at [345, 452] on link "Loan Request Loan Request M P" at bounding box center [393, 446] width 313 height 38
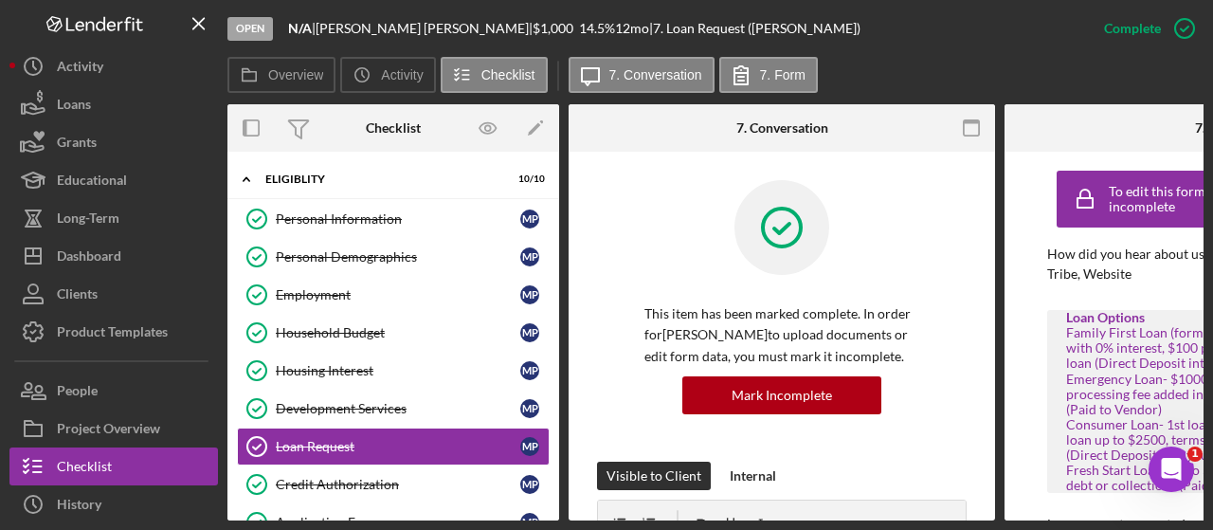
click at [1179, 513] on div "How did you hear about us? Tribe, Website Loan Options Family First Loan (forme…" at bounding box center [1217, 486] width 341 height 480
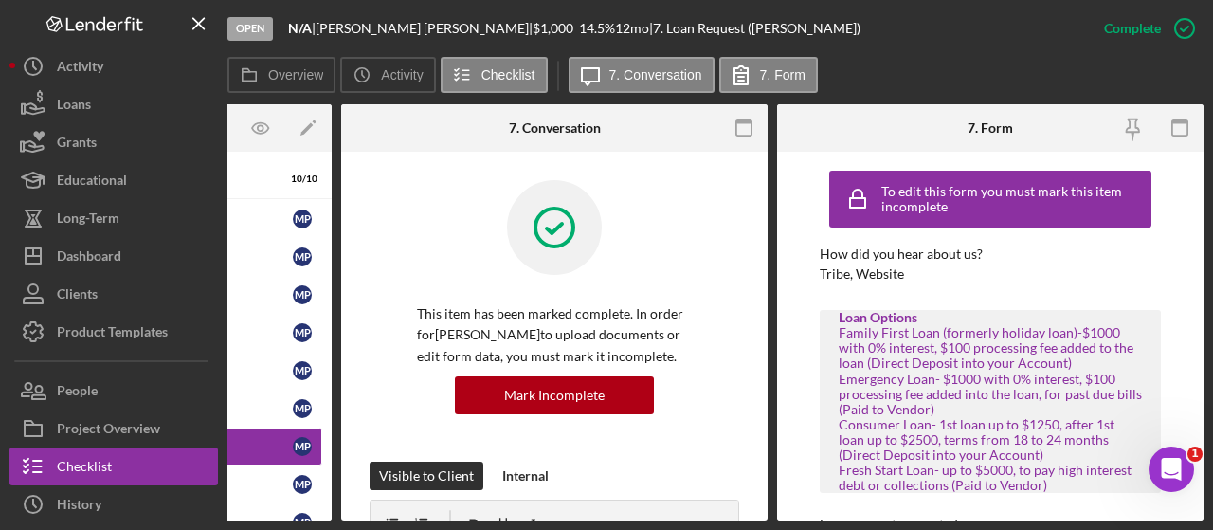
drag, startPoint x: 815, startPoint y: 520, endPoint x: 915, endPoint y: 516, distance: 100.5
click at [915, 516] on div "Overview Internal Workflow Stage Open Icon/Dropdown Arrow Archive (can unarchiv…" at bounding box center [715, 312] width 976 height 416
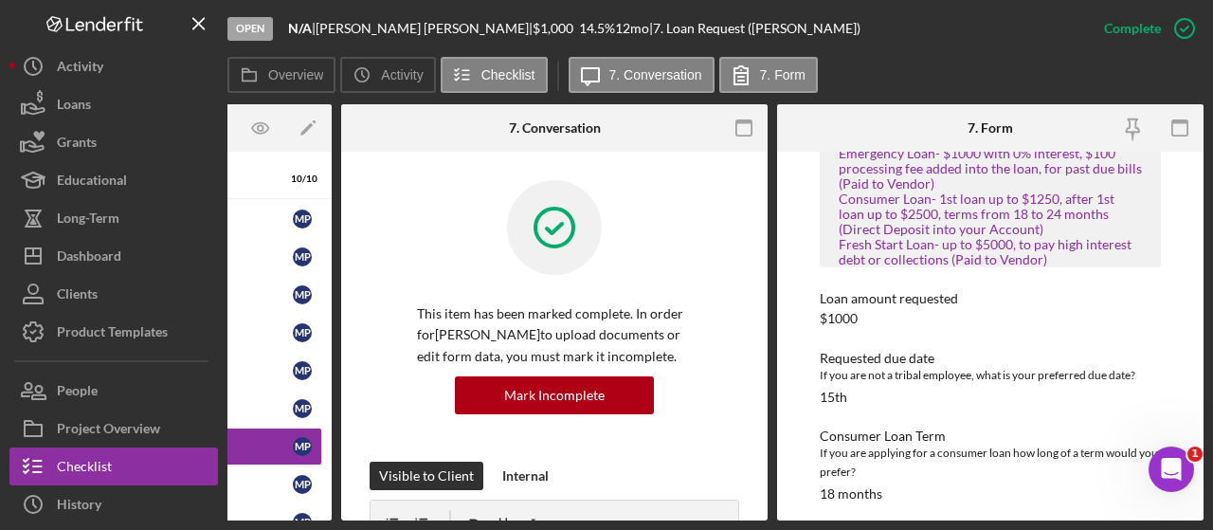
scroll to position [240, 0]
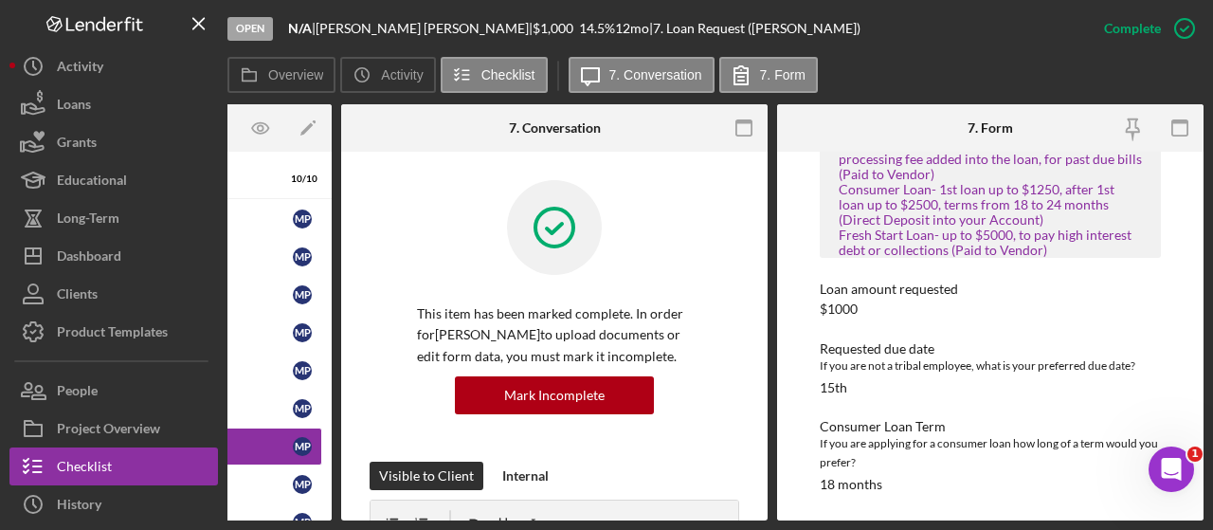
click at [316, 522] on div "Open N/A | [PERSON_NAME] | $1,000 $1,000 14.5 % 12 mo | 7. Loan Request ([PERSO…" at bounding box center [606, 265] width 1213 height 530
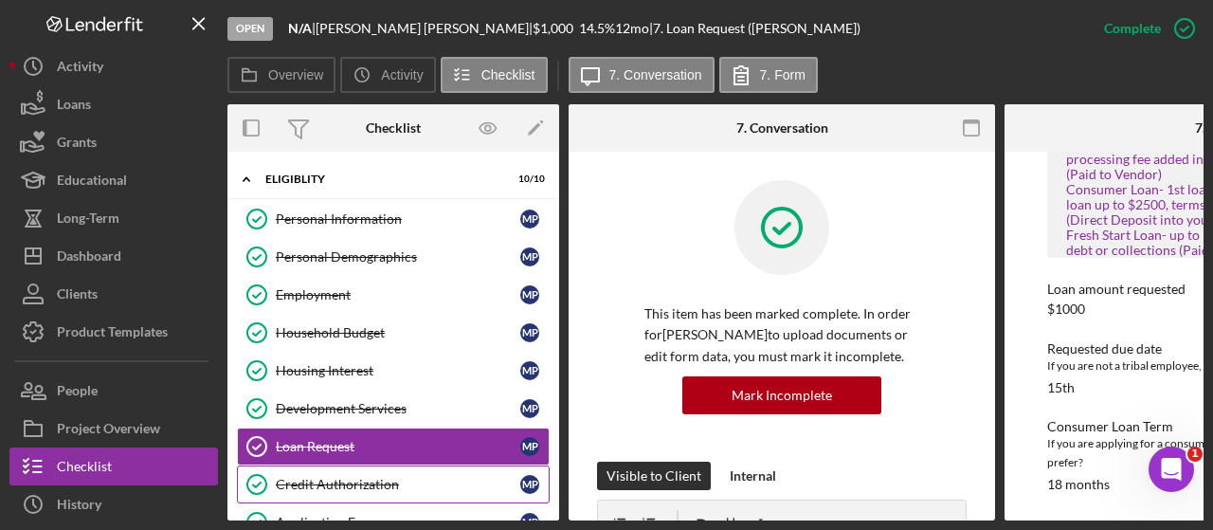
click at [386, 469] on link "Credit Authorization Credit Authorization M P" at bounding box center [393, 484] width 313 height 38
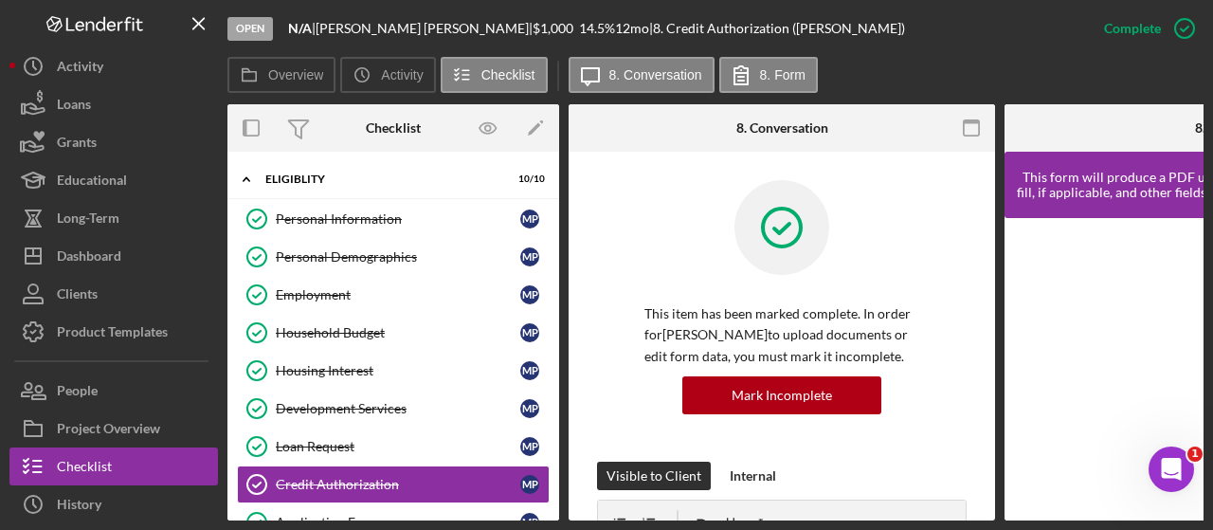
scroll to position [290, 0]
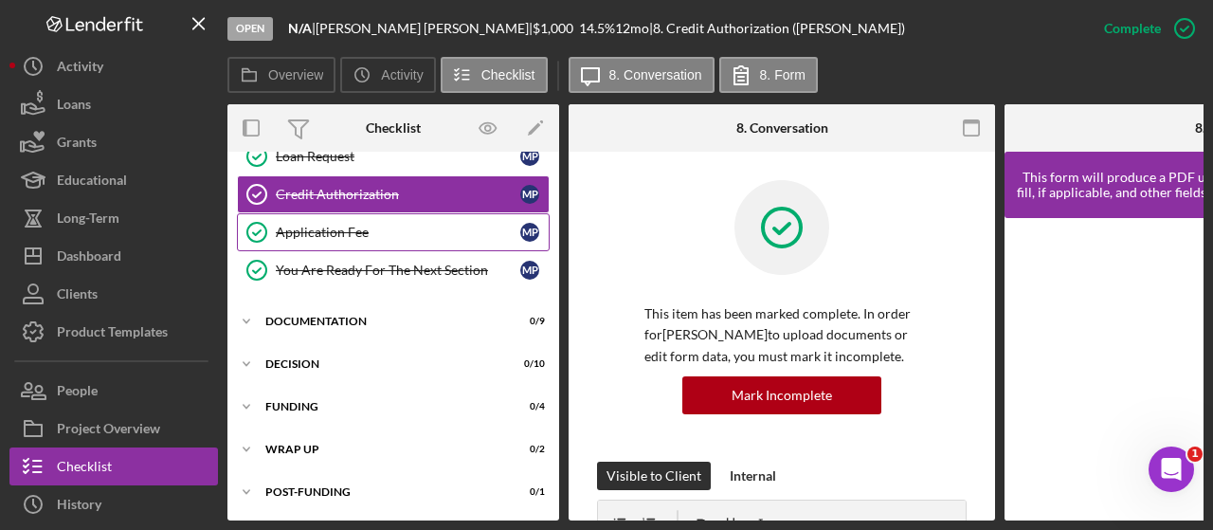
click at [341, 215] on link "Application Fee Application Fee M P" at bounding box center [393, 232] width 313 height 38
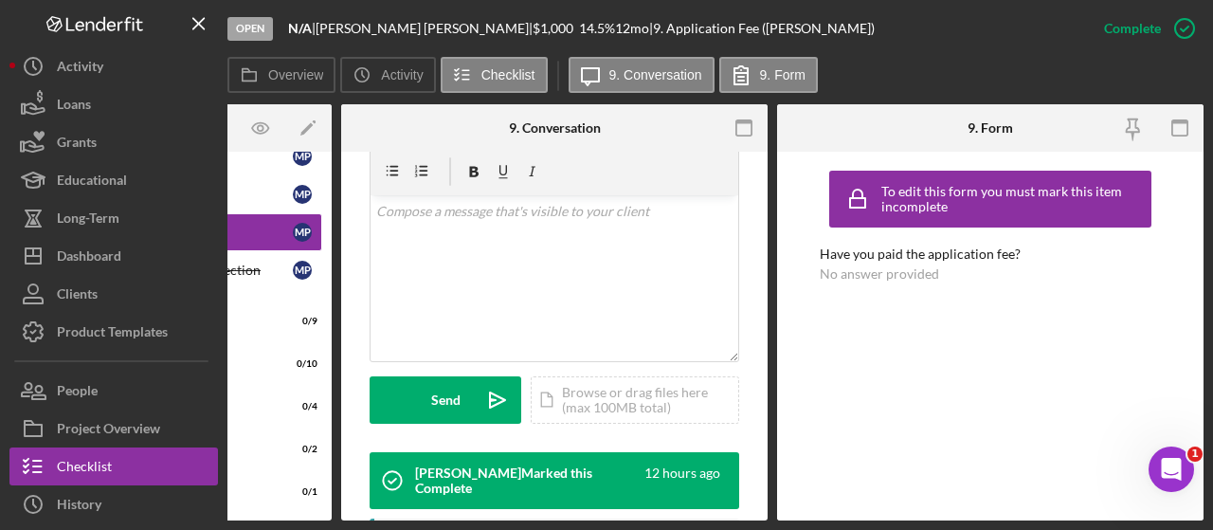
scroll to position [347, 0]
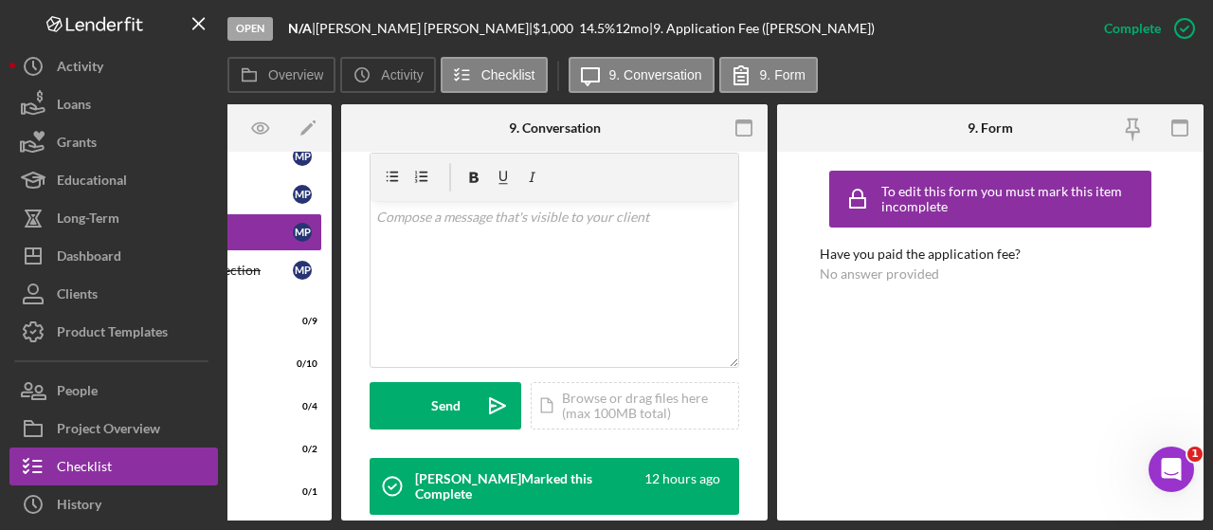
click at [300, 521] on div "Open N/A | [PERSON_NAME] | $1,000 $1,000 14.5 % 12 mo | 9. Application Fee ([PE…" at bounding box center [606, 265] width 1213 height 530
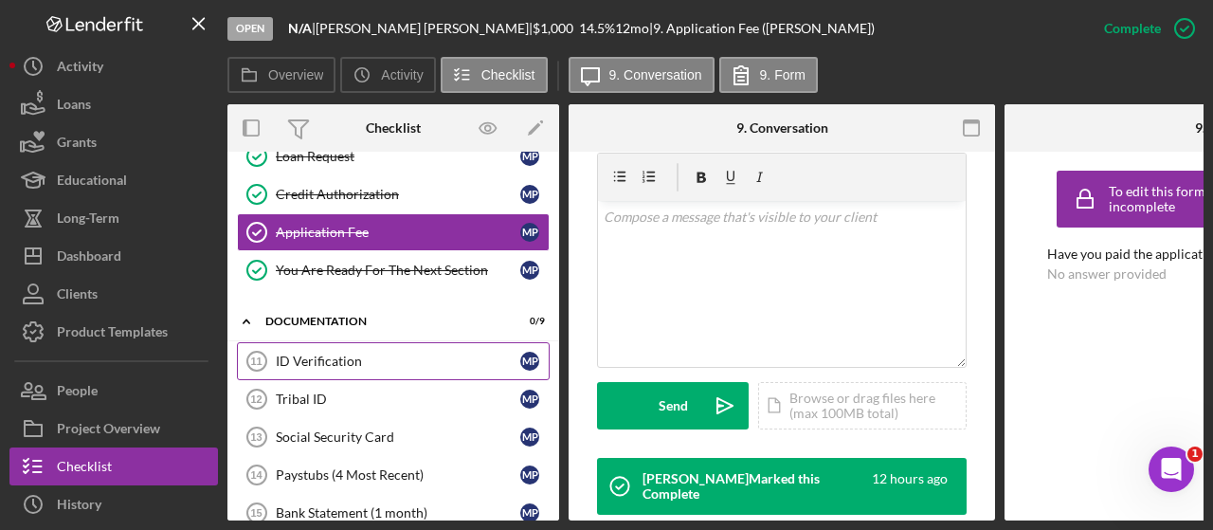
click at [347, 353] on div "ID Verification" at bounding box center [398, 360] width 244 height 15
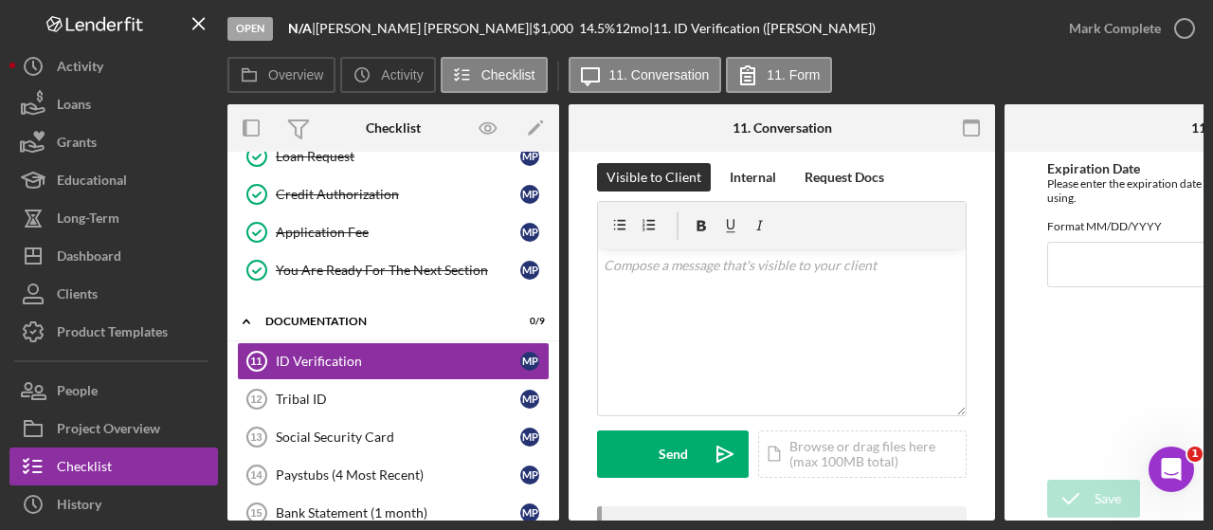
scroll to position [14, 0]
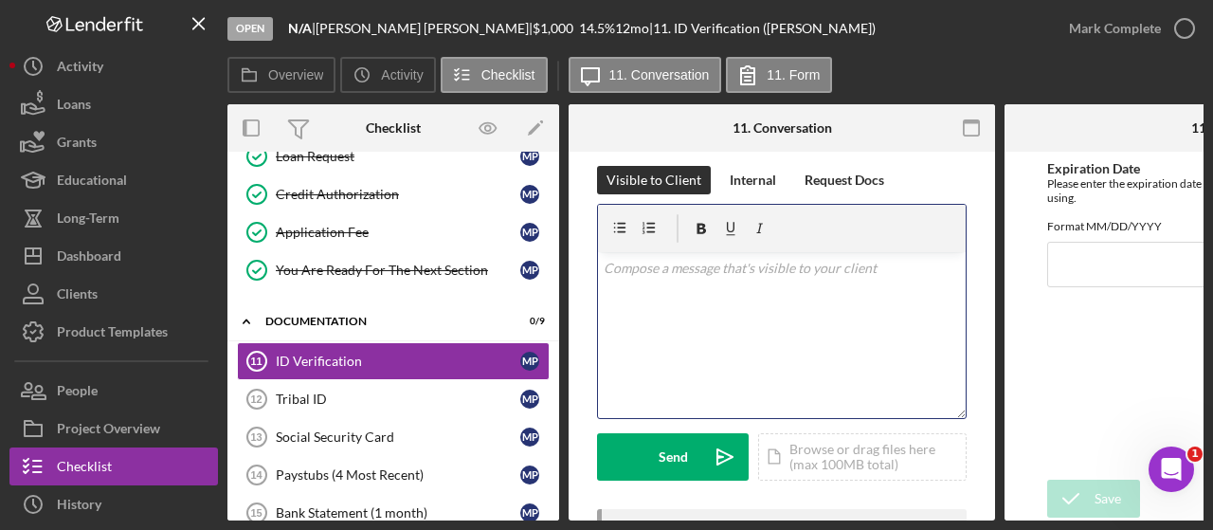
click at [747, 338] on div "v Color teal Color pink Remove color Add row above Add row below Add column bef…" at bounding box center [782, 335] width 368 height 166
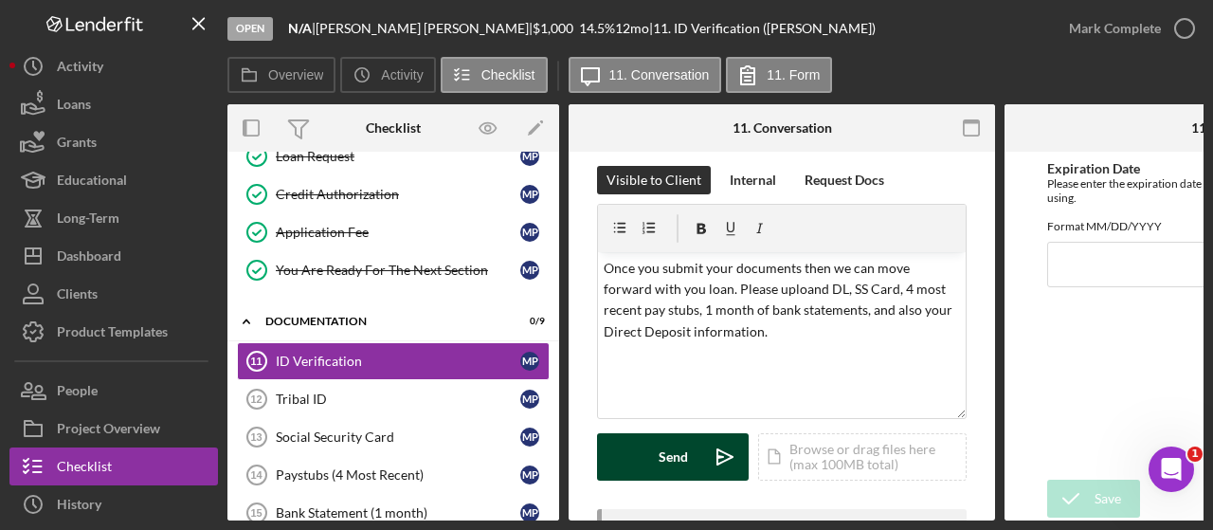
click at [643, 446] on button "Send Icon/icon-invite-send" at bounding box center [673, 456] width 152 height 47
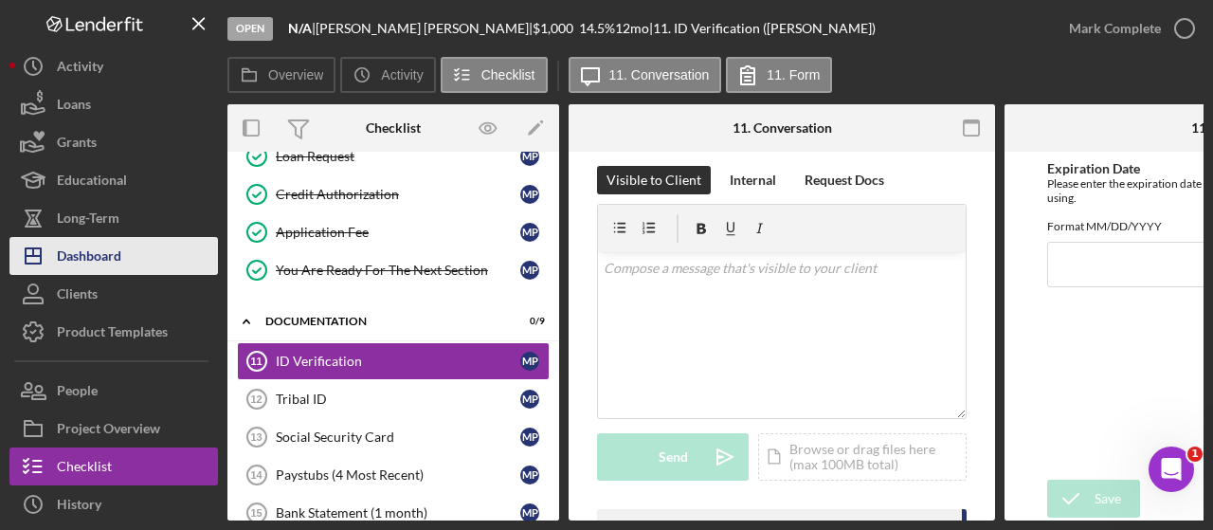
click at [110, 267] on div "Dashboard" at bounding box center [89, 258] width 64 height 43
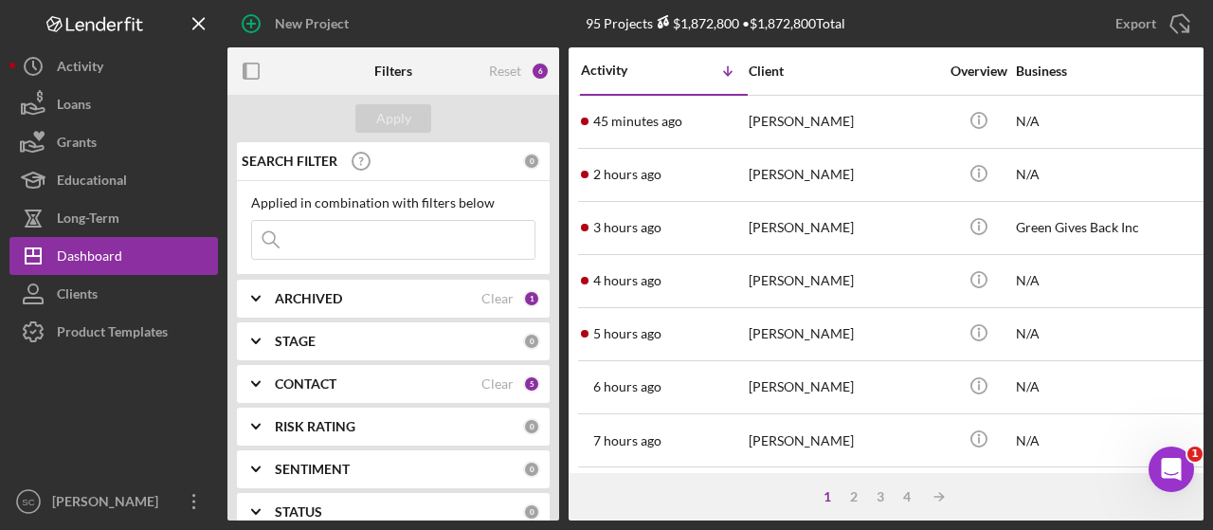
scroll to position [359, 0]
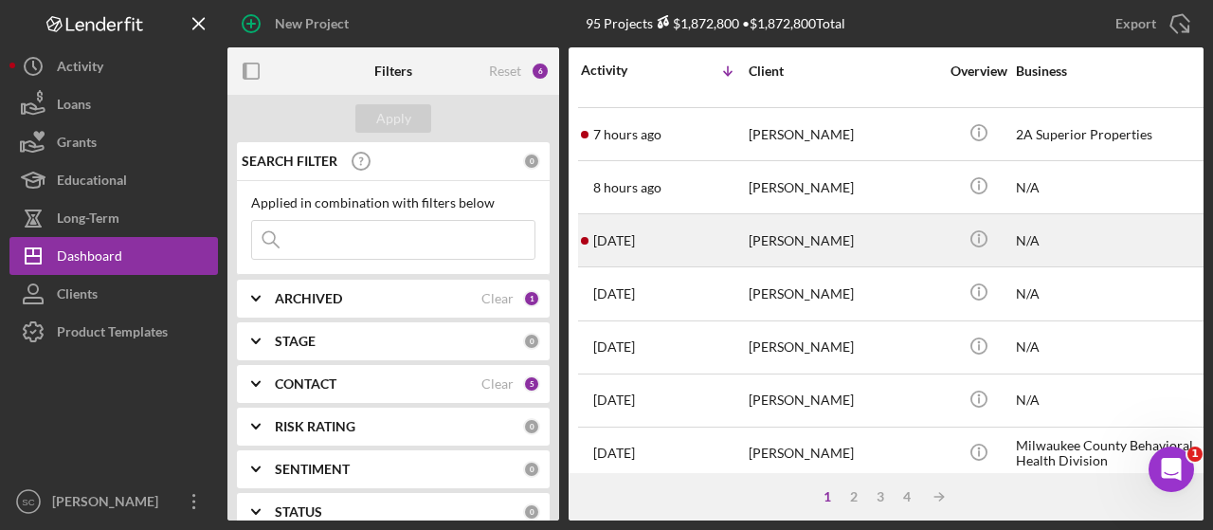
click at [807, 236] on div "[PERSON_NAME]" at bounding box center [844, 240] width 190 height 50
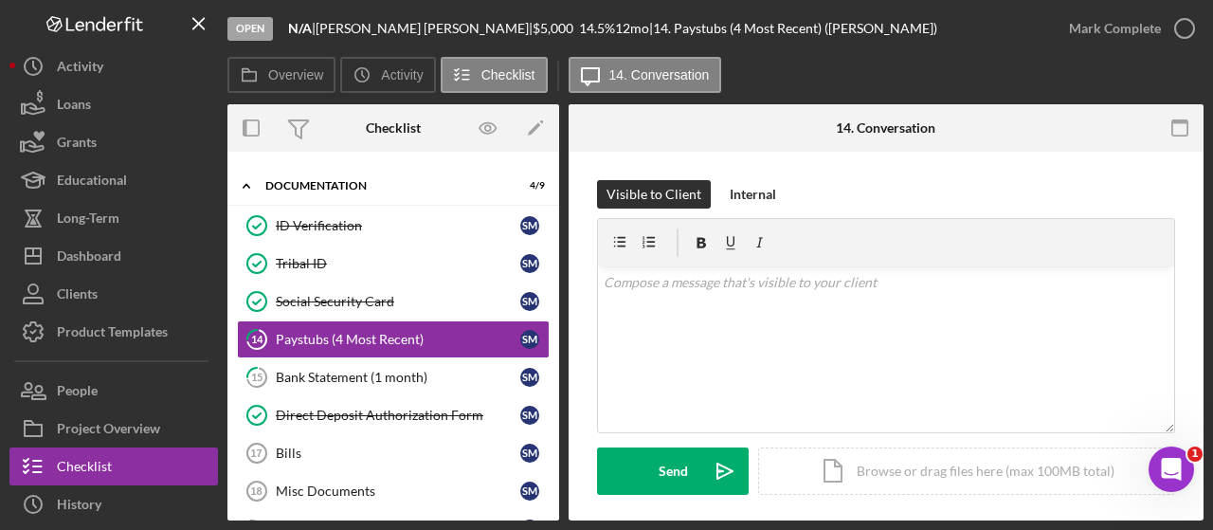
scroll to position [322, 0]
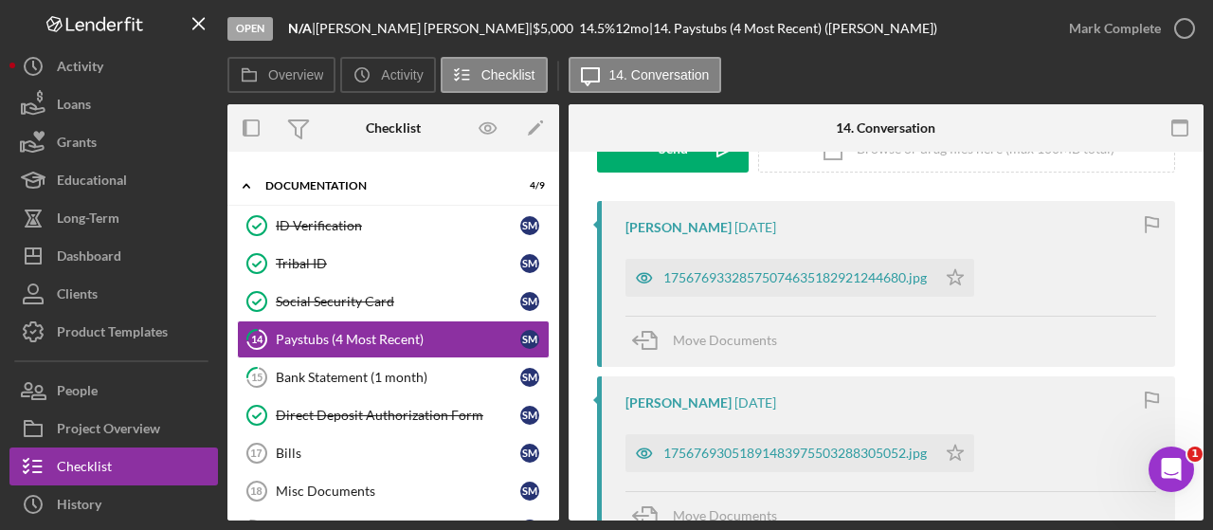
click at [1203, 401] on div "Open N/A | [PERSON_NAME] | $5,000 $5,000 14.5 % 12 mo | 14. Paystubs (4 Most Re…" at bounding box center [606, 265] width 1213 height 530
click at [728, 273] on div "17567693328575074635182921244680.jpg" at bounding box center [794, 277] width 263 height 15
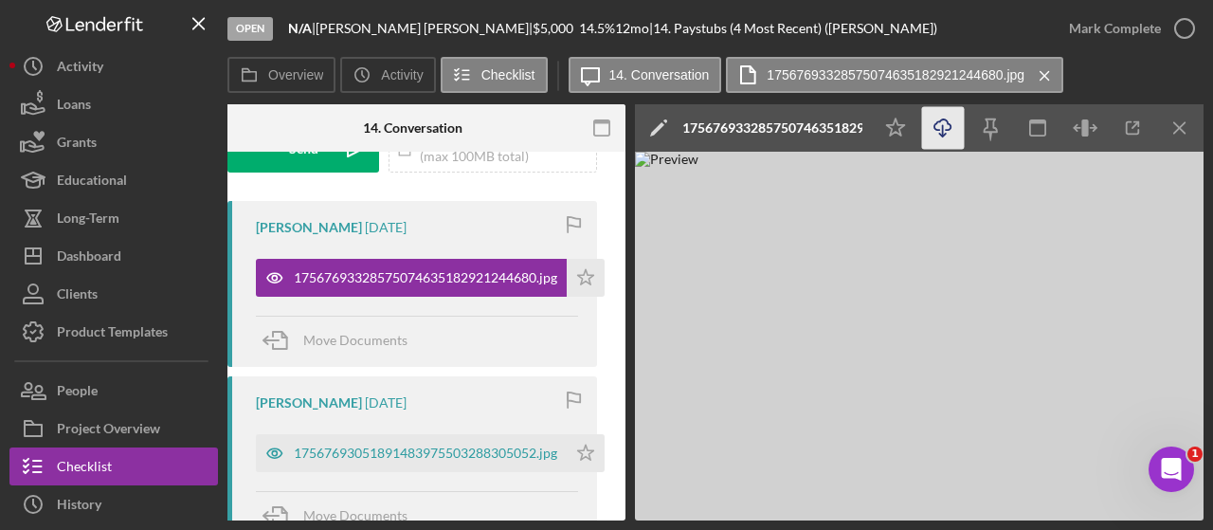
click at [932, 132] on icon "Icon/Download" at bounding box center [943, 128] width 43 height 43
click at [587, 270] on polygon "button" at bounding box center [586, 276] width 16 height 15
click at [371, 456] on div "17567693051891483975503288305052.jpg" at bounding box center [425, 452] width 263 height 15
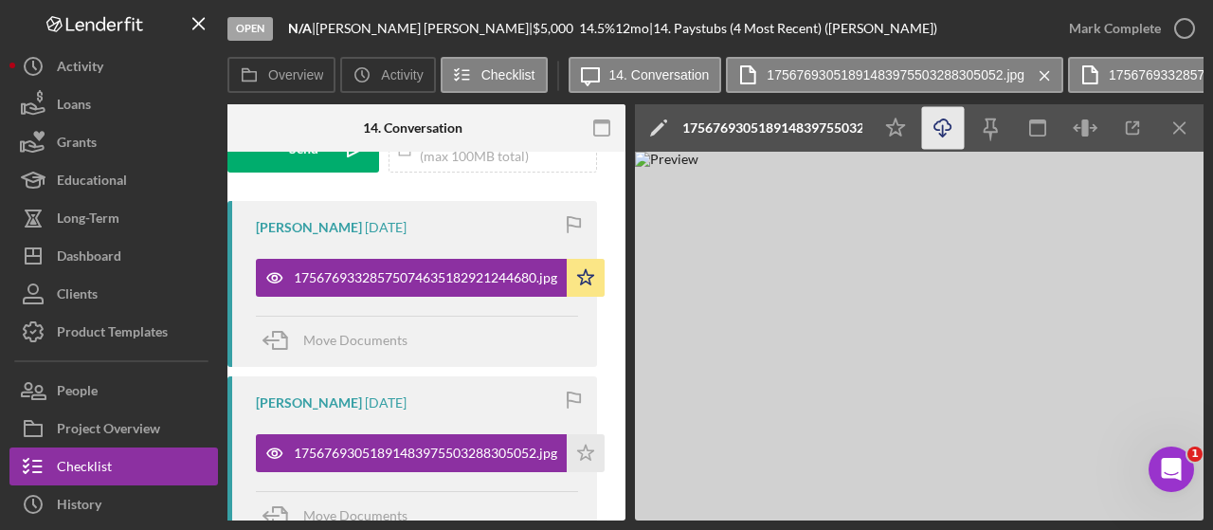
click at [934, 132] on icon "Icon/Download" at bounding box center [943, 128] width 43 height 43
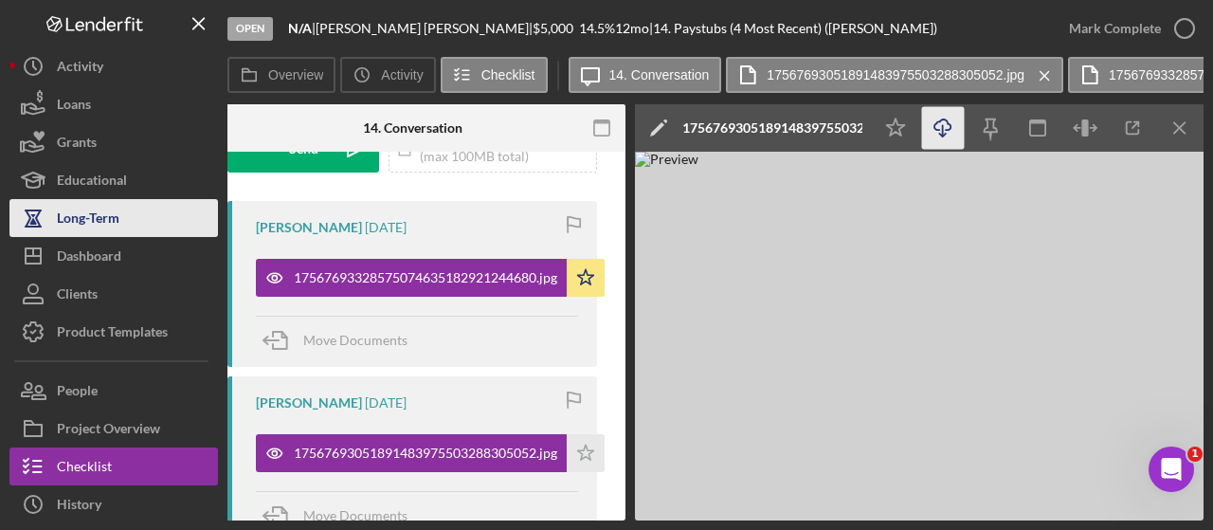
click at [124, 204] on button "Long-Term" at bounding box center [113, 218] width 208 height 38
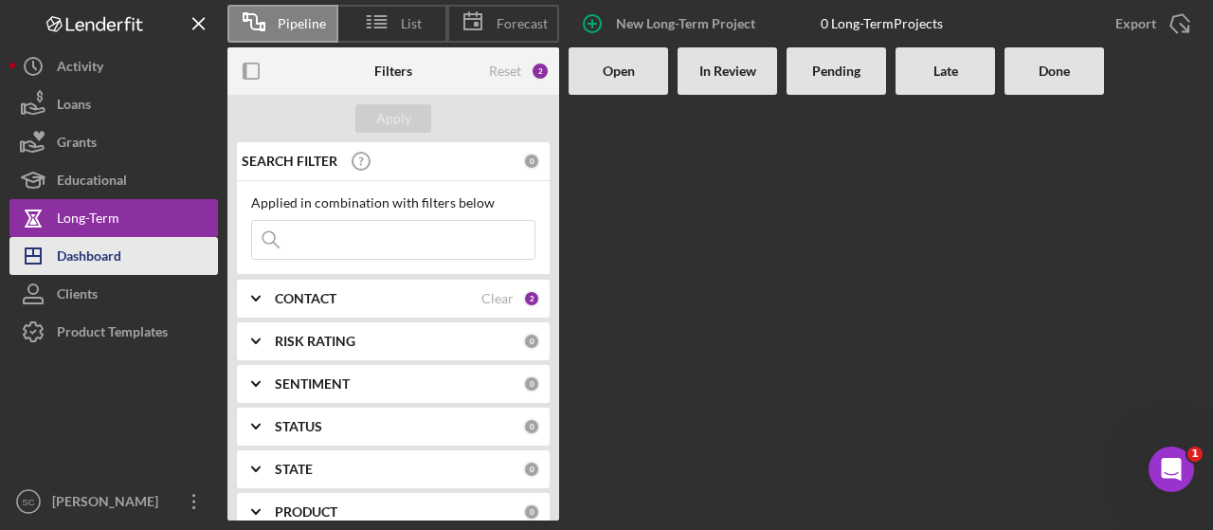
click at [115, 257] on div "Dashboard" at bounding box center [89, 258] width 64 height 43
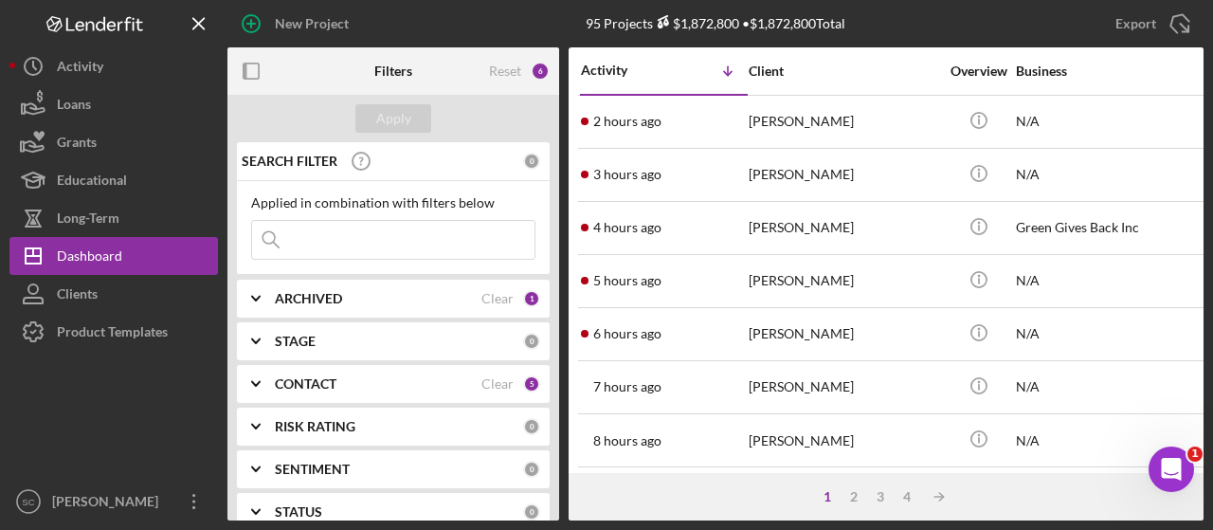
scroll to position [359, 0]
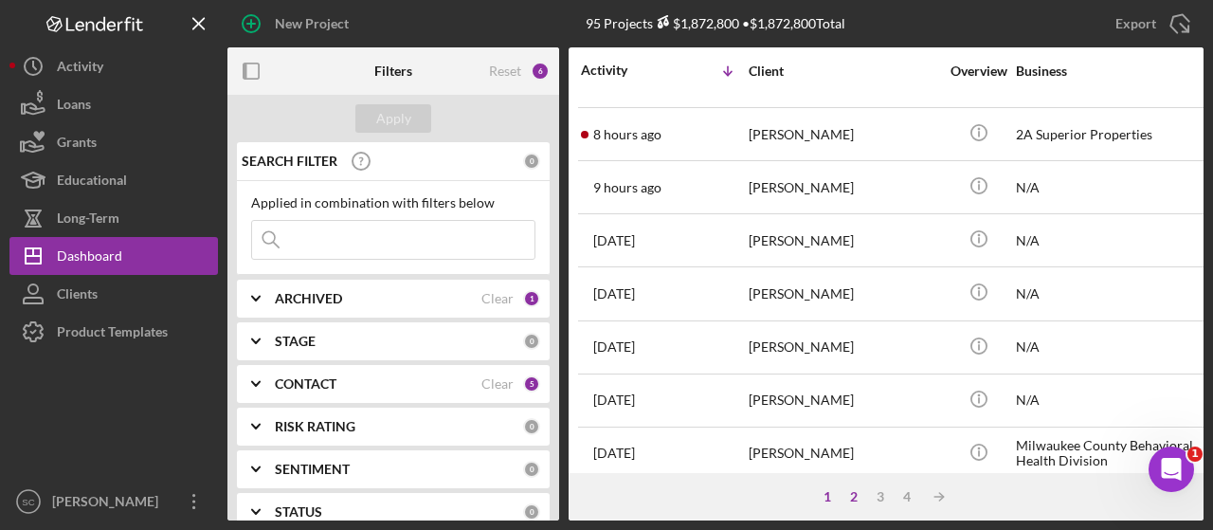
click at [853, 494] on div "2" at bounding box center [853, 496] width 27 height 15
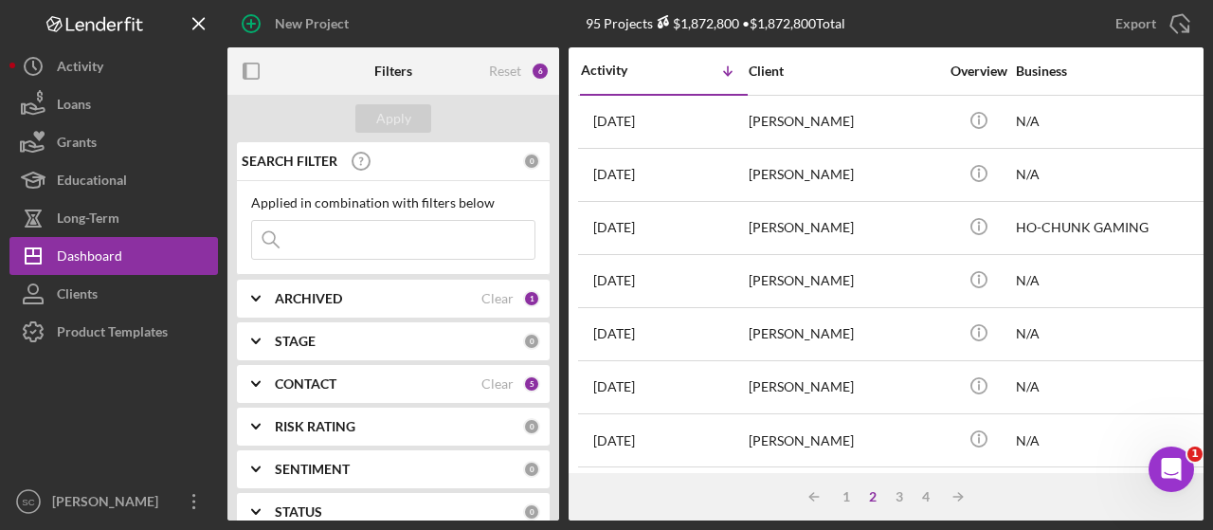
click at [1203, 418] on div "New Project 95 Projects $1,872,800 • $1,872,800 Total Export Icon/Export Filter…" at bounding box center [606, 265] width 1213 height 530
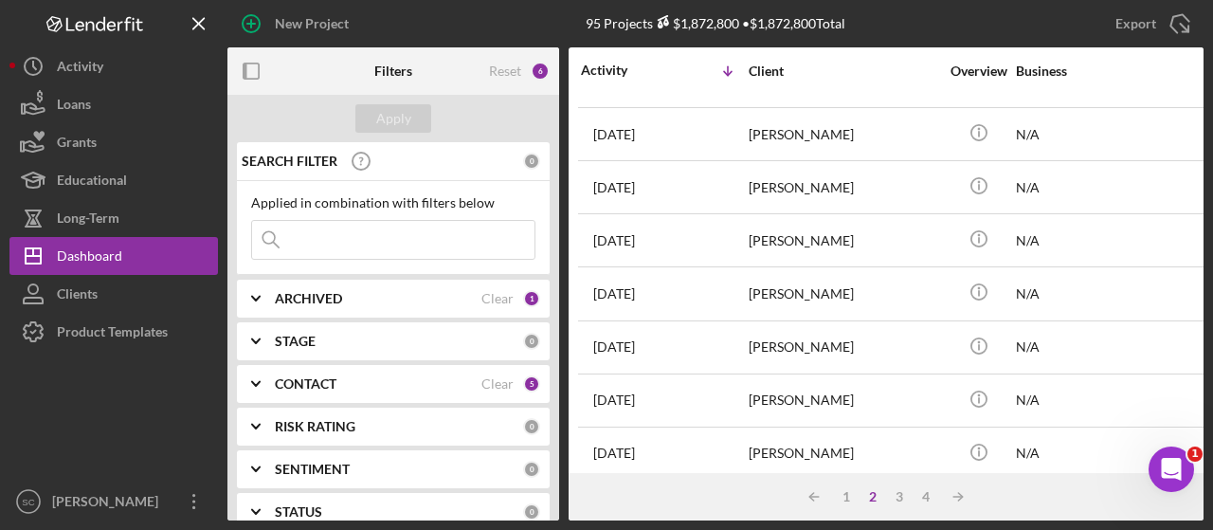
scroll to position [718, 0]
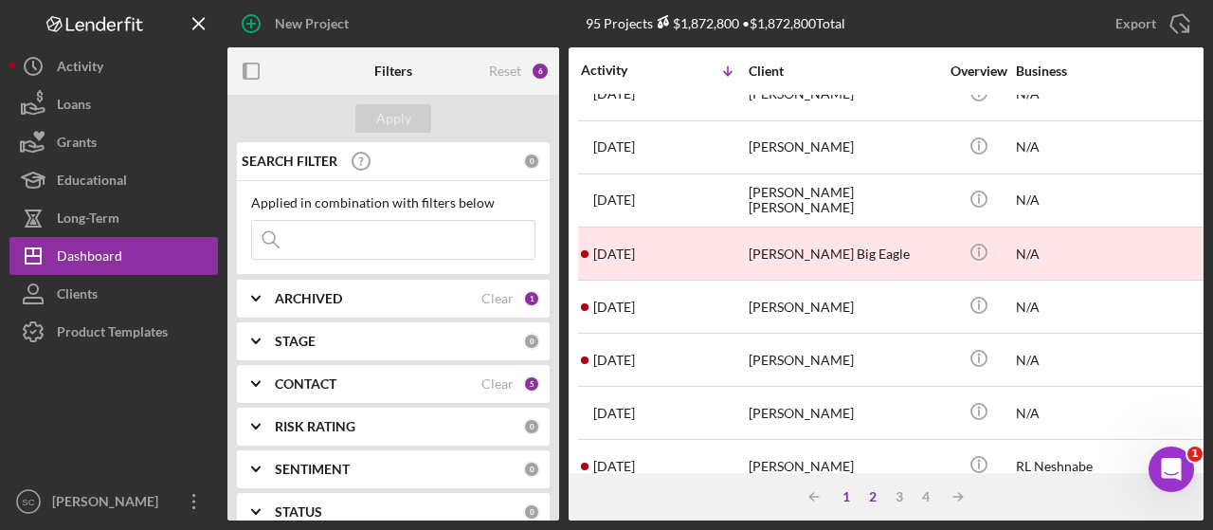
click at [842, 496] on div "1" at bounding box center [846, 496] width 27 height 15
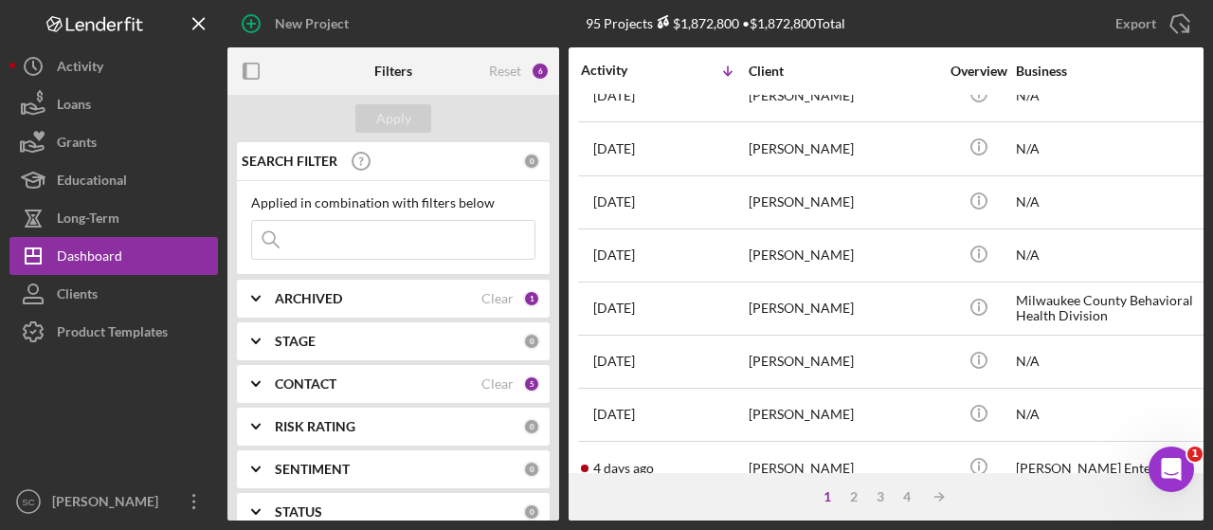
scroll to position [466, 0]
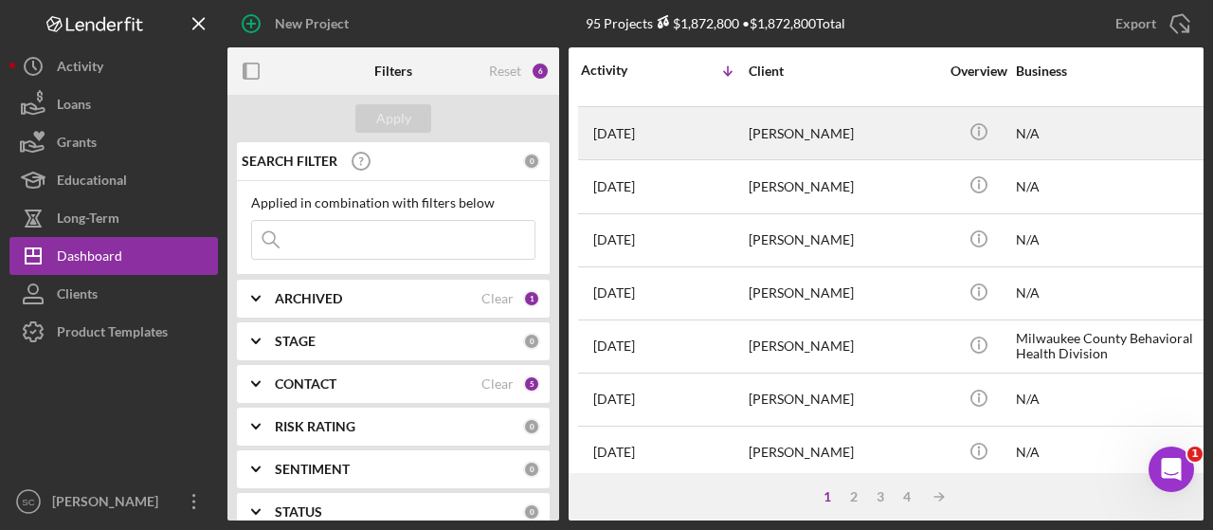
click at [776, 128] on div "[PERSON_NAME]" at bounding box center [844, 133] width 190 height 50
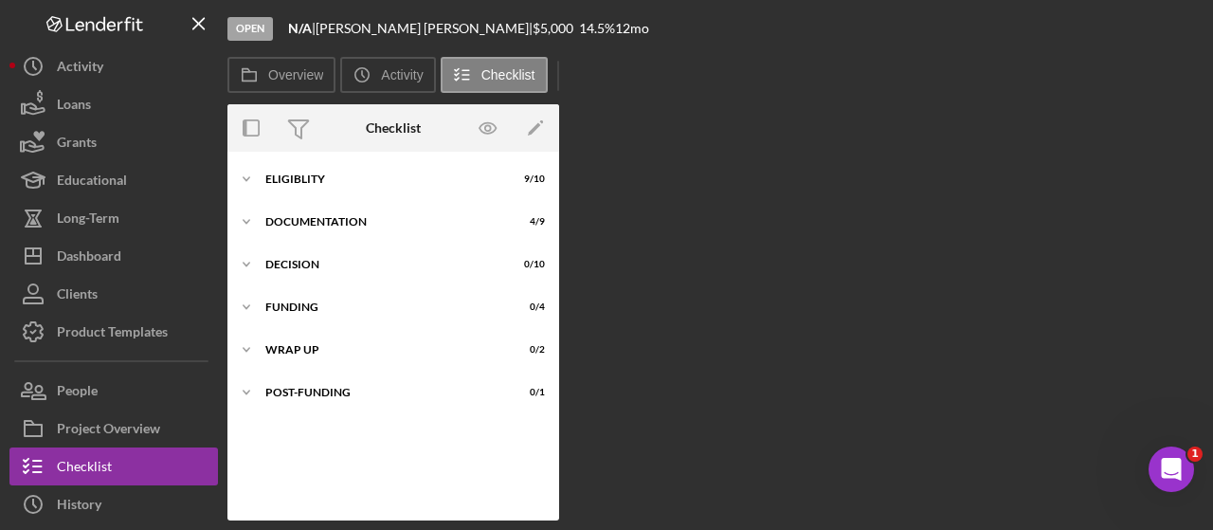
scroll to position [36, 0]
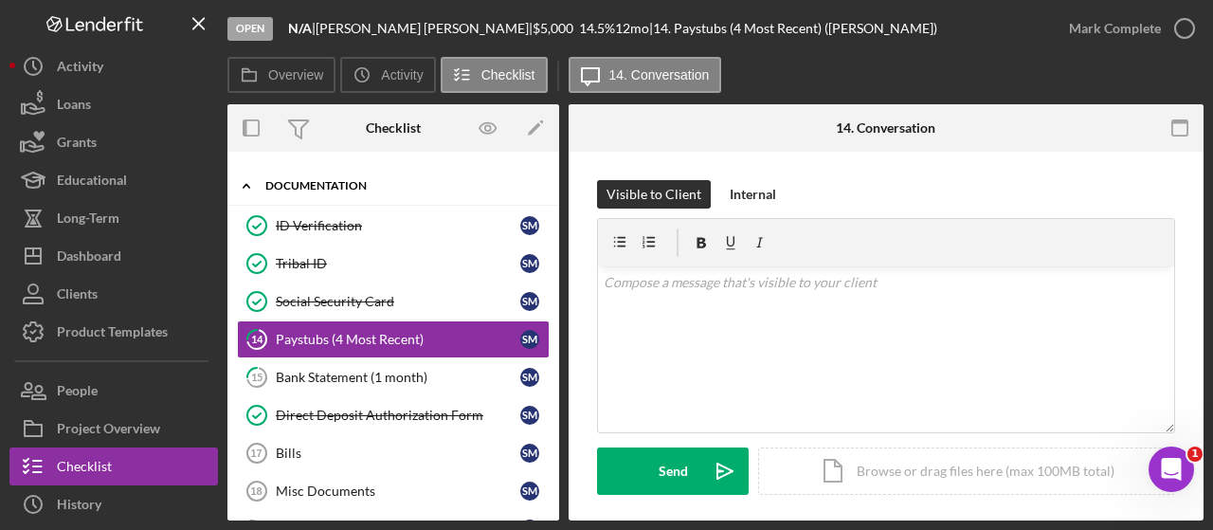
click at [246, 185] on polyline at bounding box center [247, 186] width 6 height 4
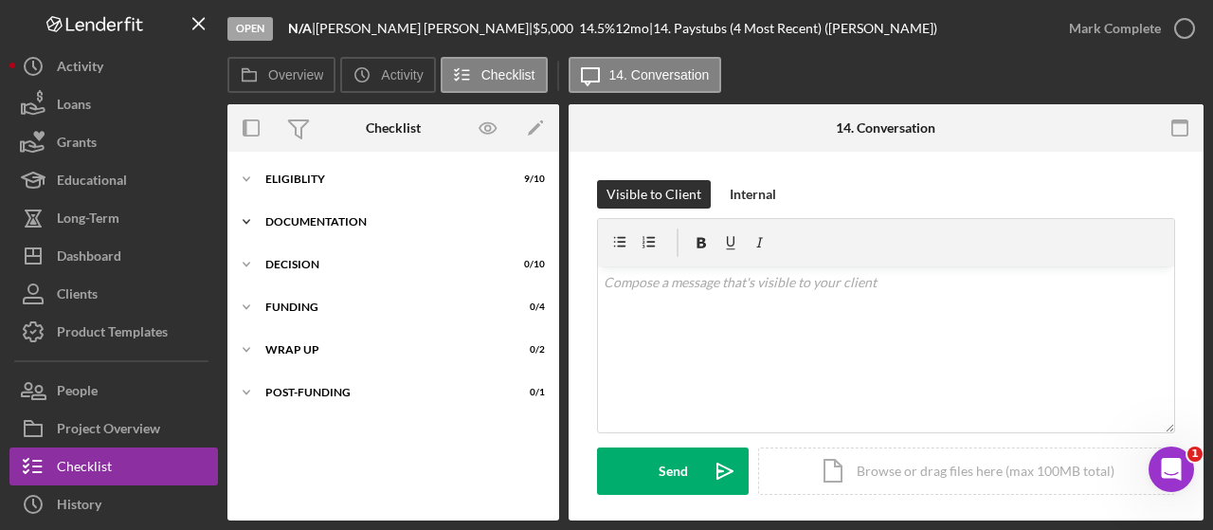
scroll to position [0, 0]
click at [247, 174] on icon "Icon/Expander" at bounding box center [246, 179] width 38 height 38
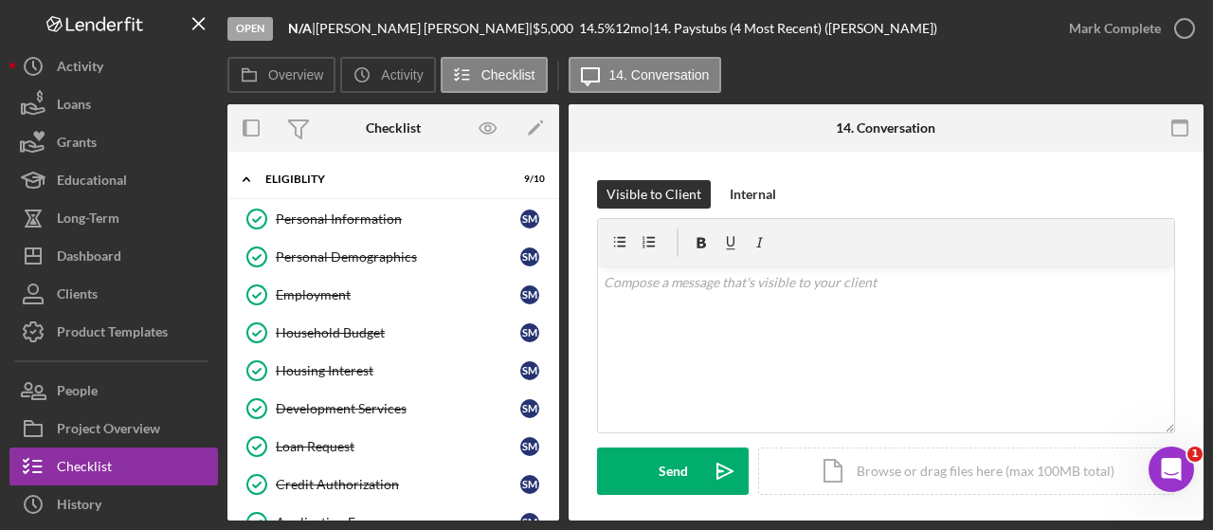
scroll to position [284, 0]
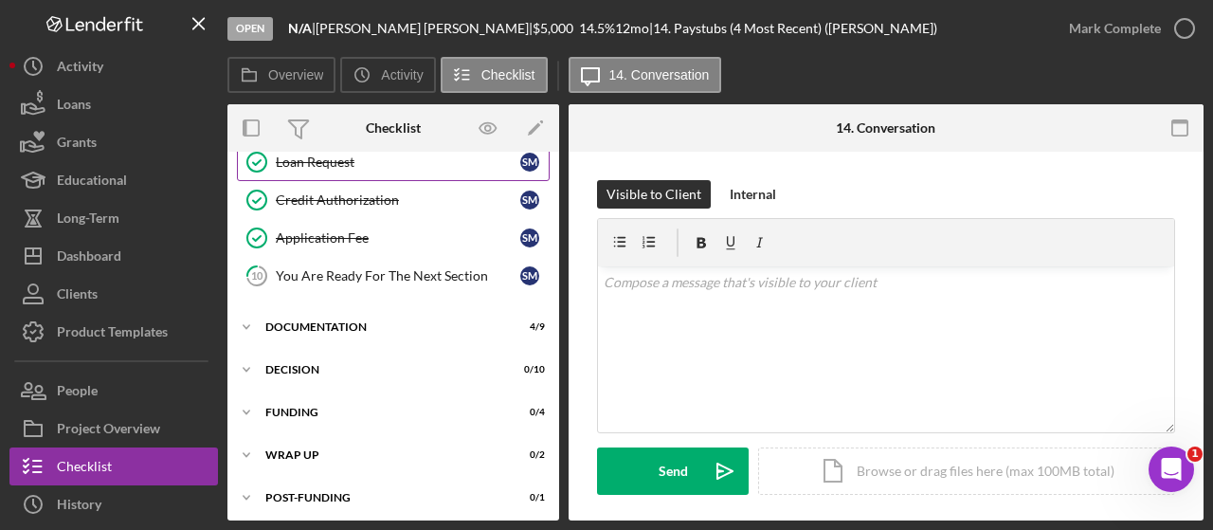
click at [360, 164] on div "Loan Request" at bounding box center [398, 161] width 244 height 15
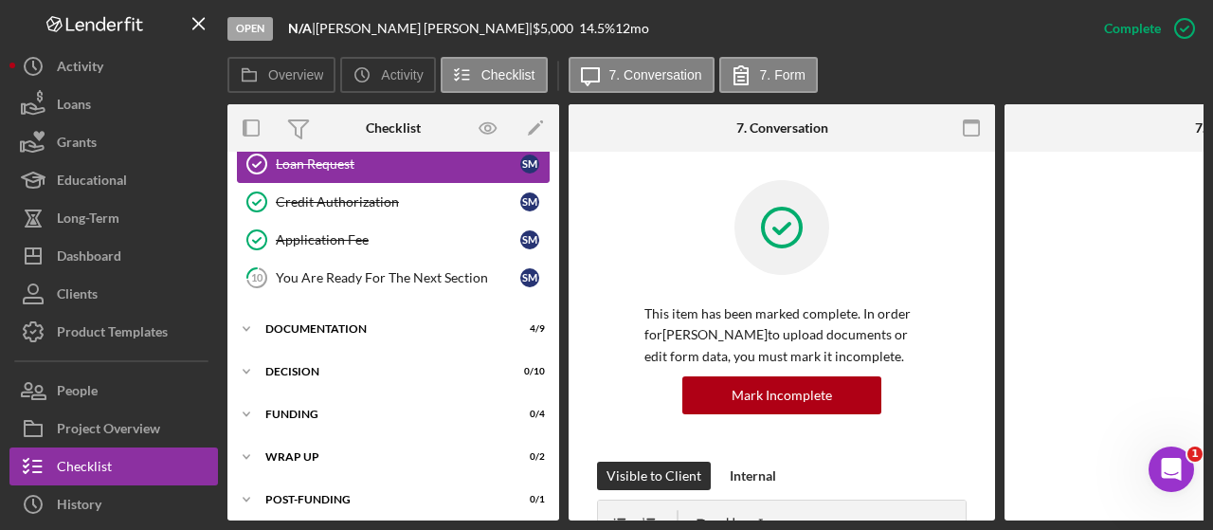
scroll to position [284, 0]
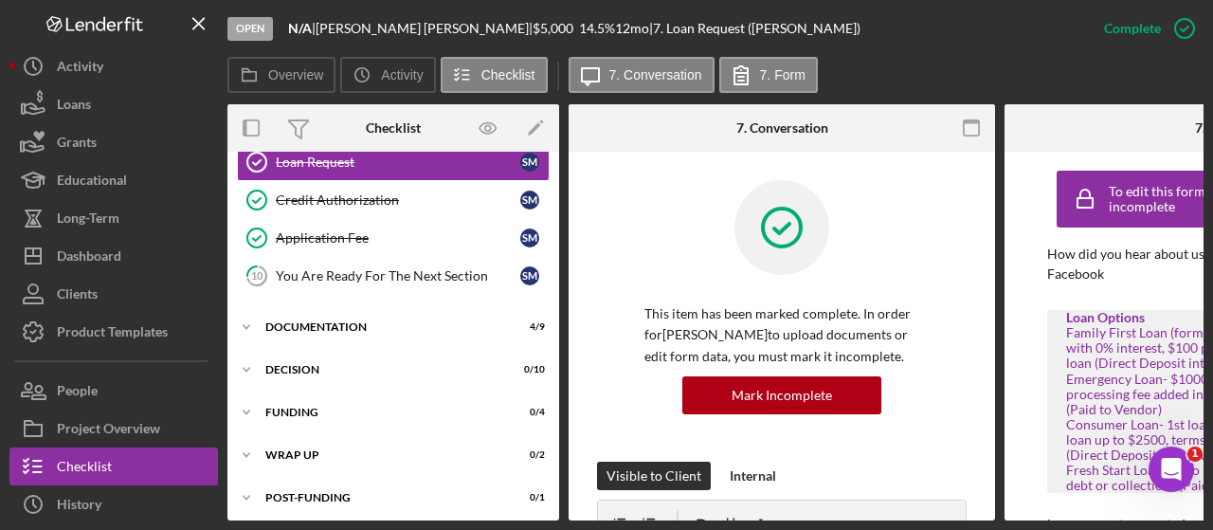
click at [1203, 411] on div "Open N/A | [PERSON_NAME] | $5,000 $5,000 14.5 % 12 mo | 7. Loan Request ([PERSO…" at bounding box center [606, 265] width 1213 height 530
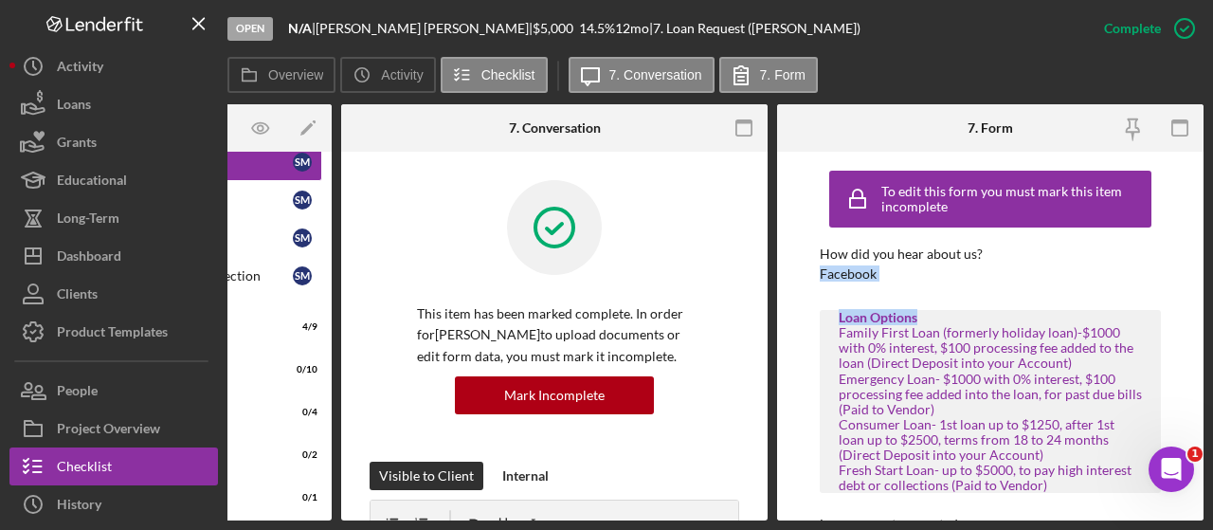
drag, startPoint x: 1205, startPoint y: 252, endPoint x: 1198, endPoint y: 325, distance: 73.4
click at [1198, 325] on div "Open N/A | [PERSON_NAME] | $5,000 $5,000 14.5 % 12 mo | 7. Loan Request ([PERSO…" at bounding box center [606, 265] width 1213 height 530
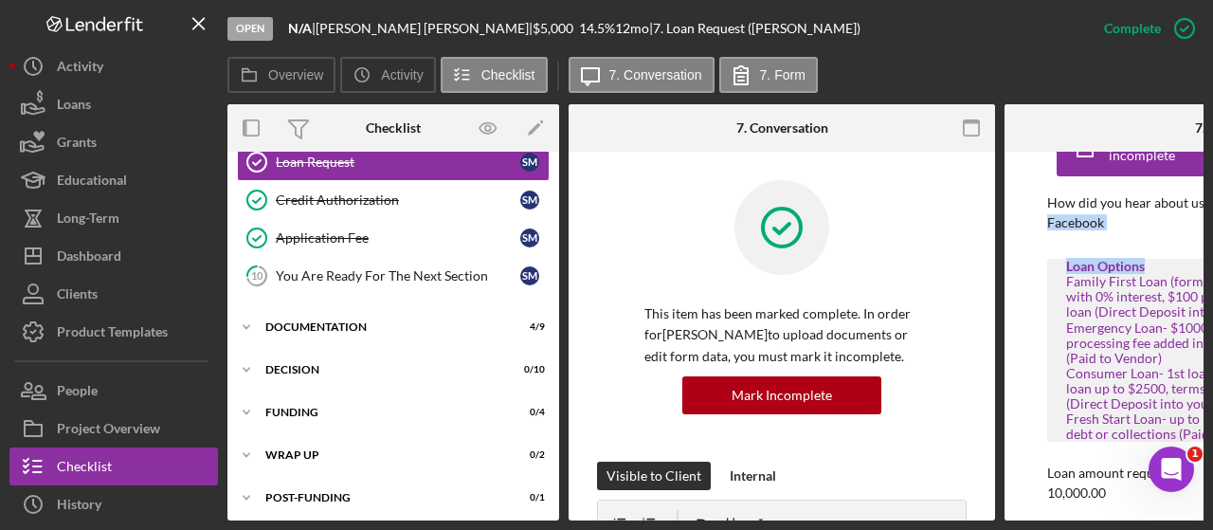
scroll to position [0, 0]
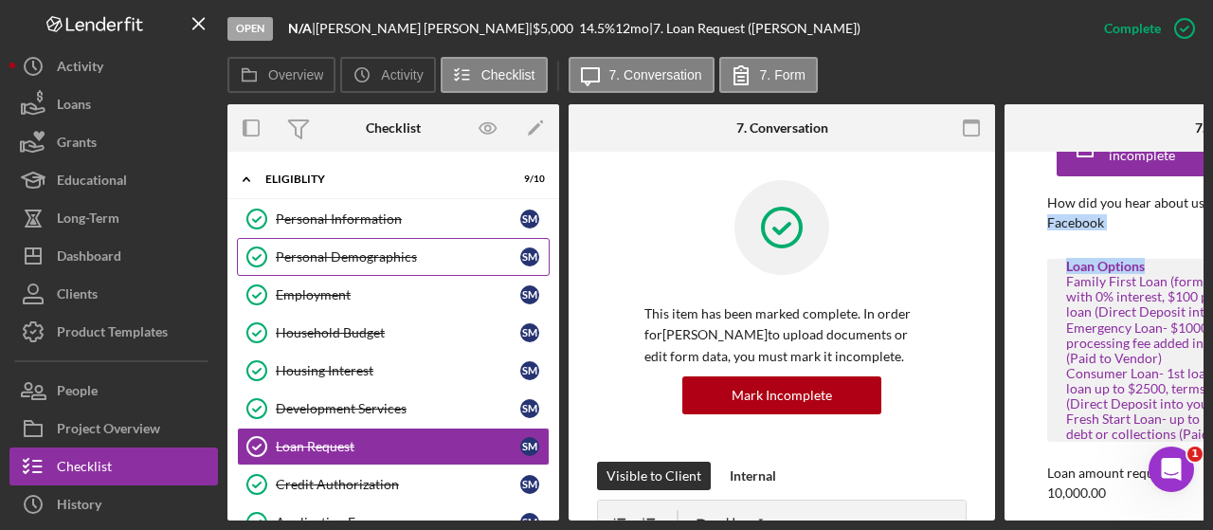
click at [337, 259] on div "Personal Demographics" at bounding box center [398, 256] width 244 height 15
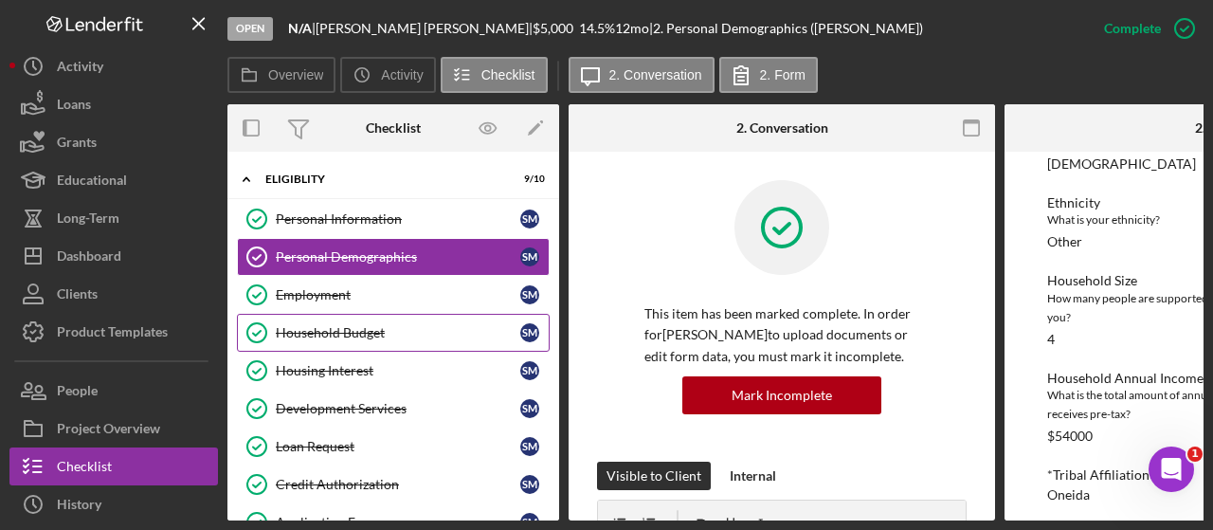
click at [352, 334] on div "Household Budget" at bounding box center [398, 332] width 244 height 15
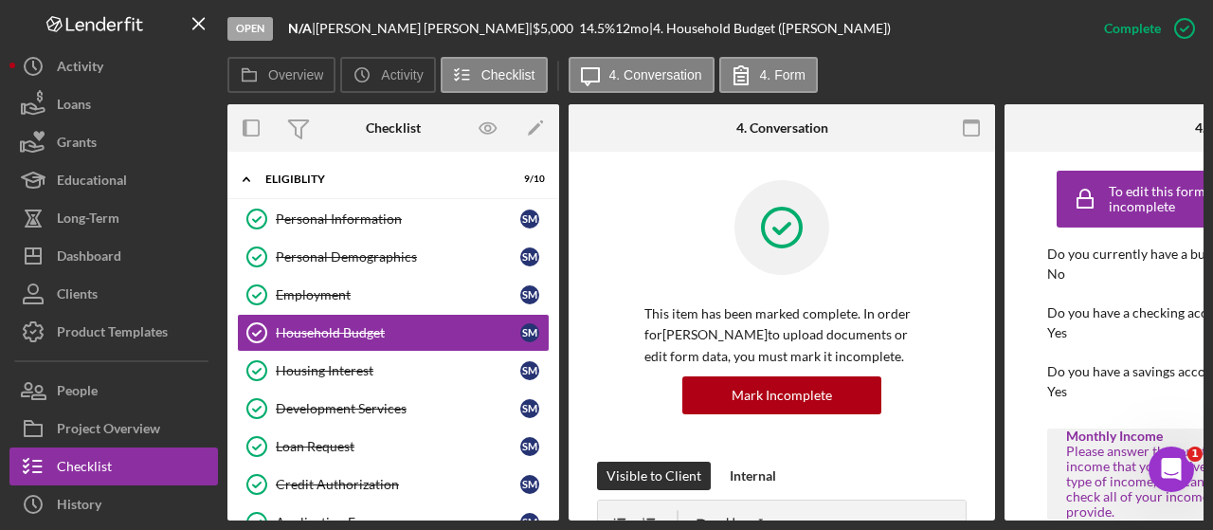
click at [1133, 513] on div "Please answer the questions for each type of income that you receive. If you do…" at bounding box center [1217, 481] width 303 height 76
